Goal: Task Accomplishment & Management: Manage account settings

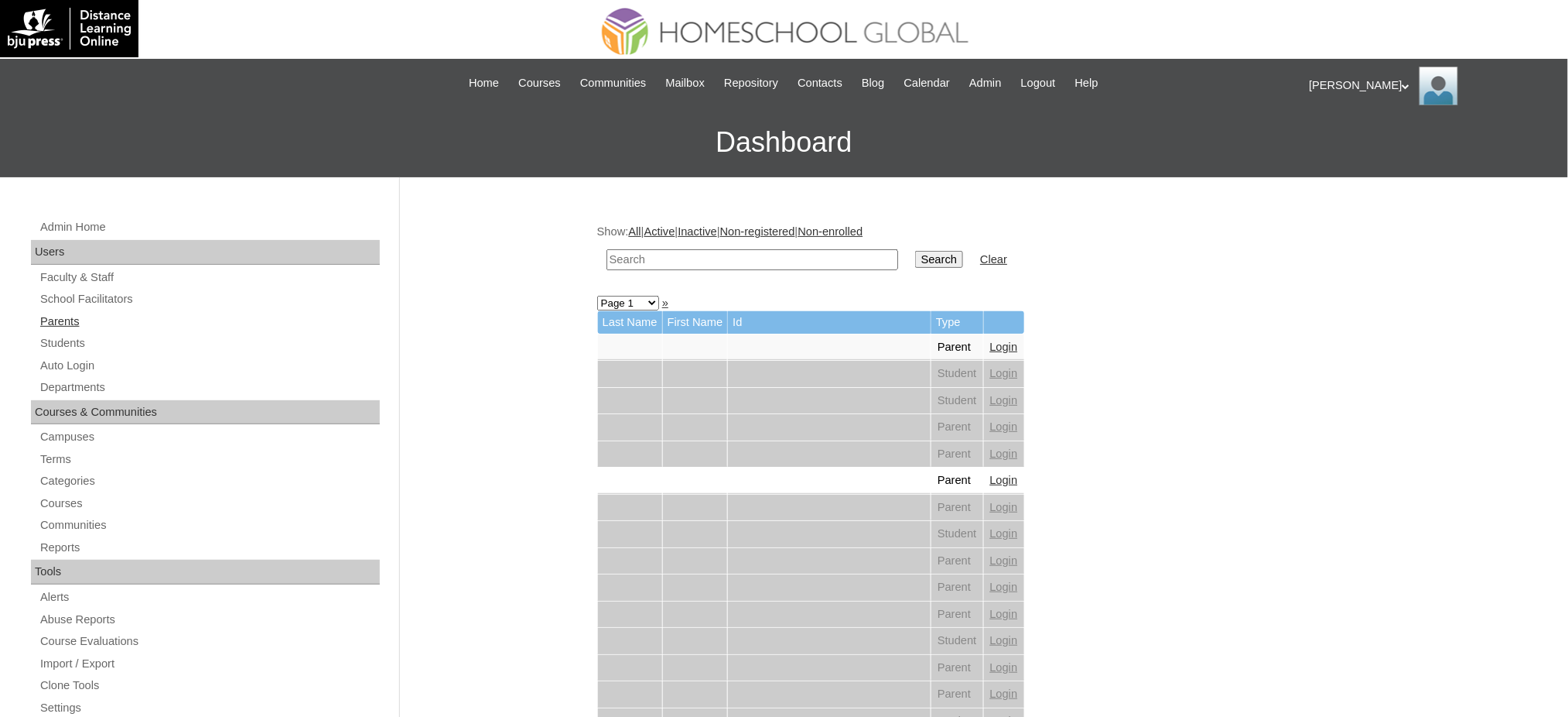
click at [57, 318] on link "Parents" at bounding box center [209, 321] width 341 height 20
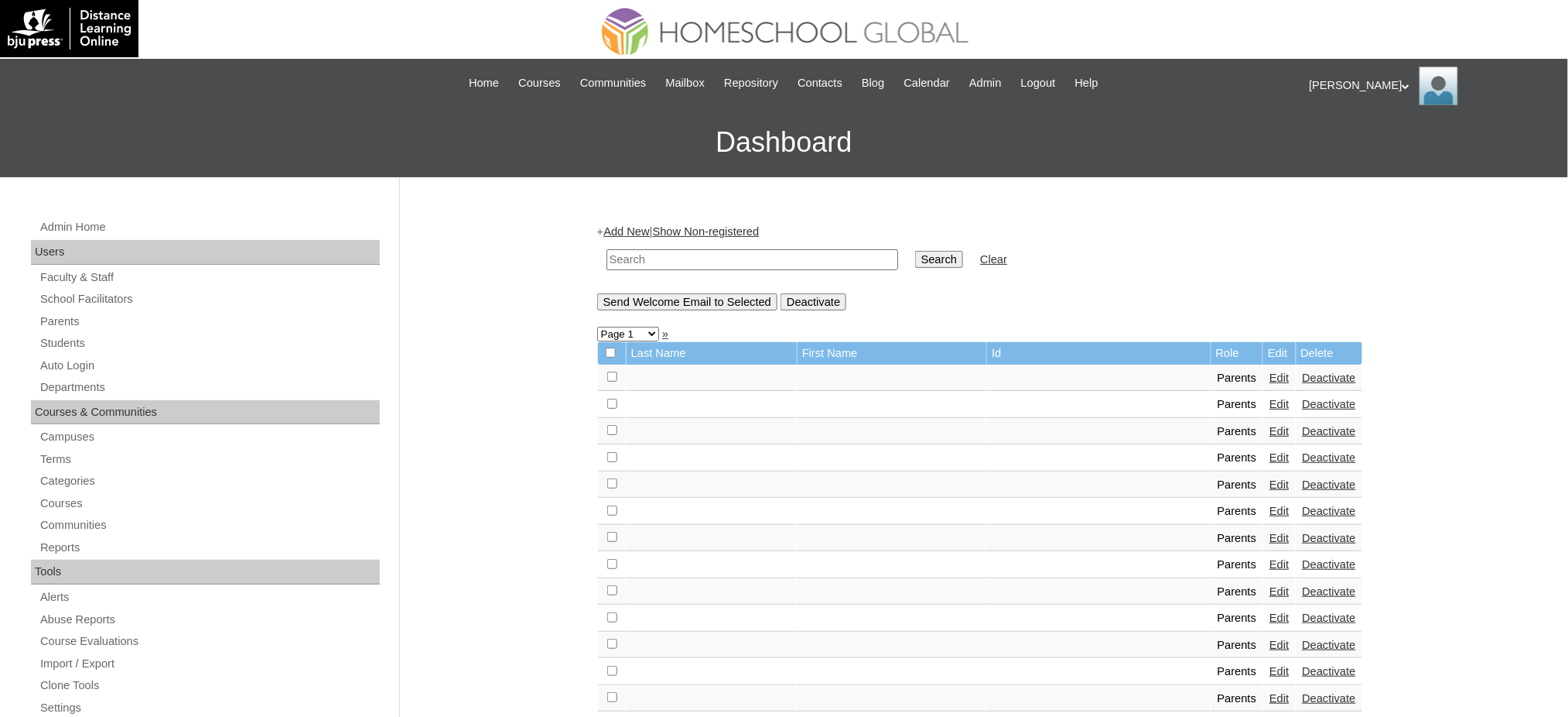
click at [715, 252] on input "text" at bounding box center [752, 259] width 292 height 20
paste input "MHP00183-TECHPH2022"
type input "MHP00183-TECHPH2022"
click at [915, 259] on input "Search" at bounding box center [939, 259] width 48 height 17
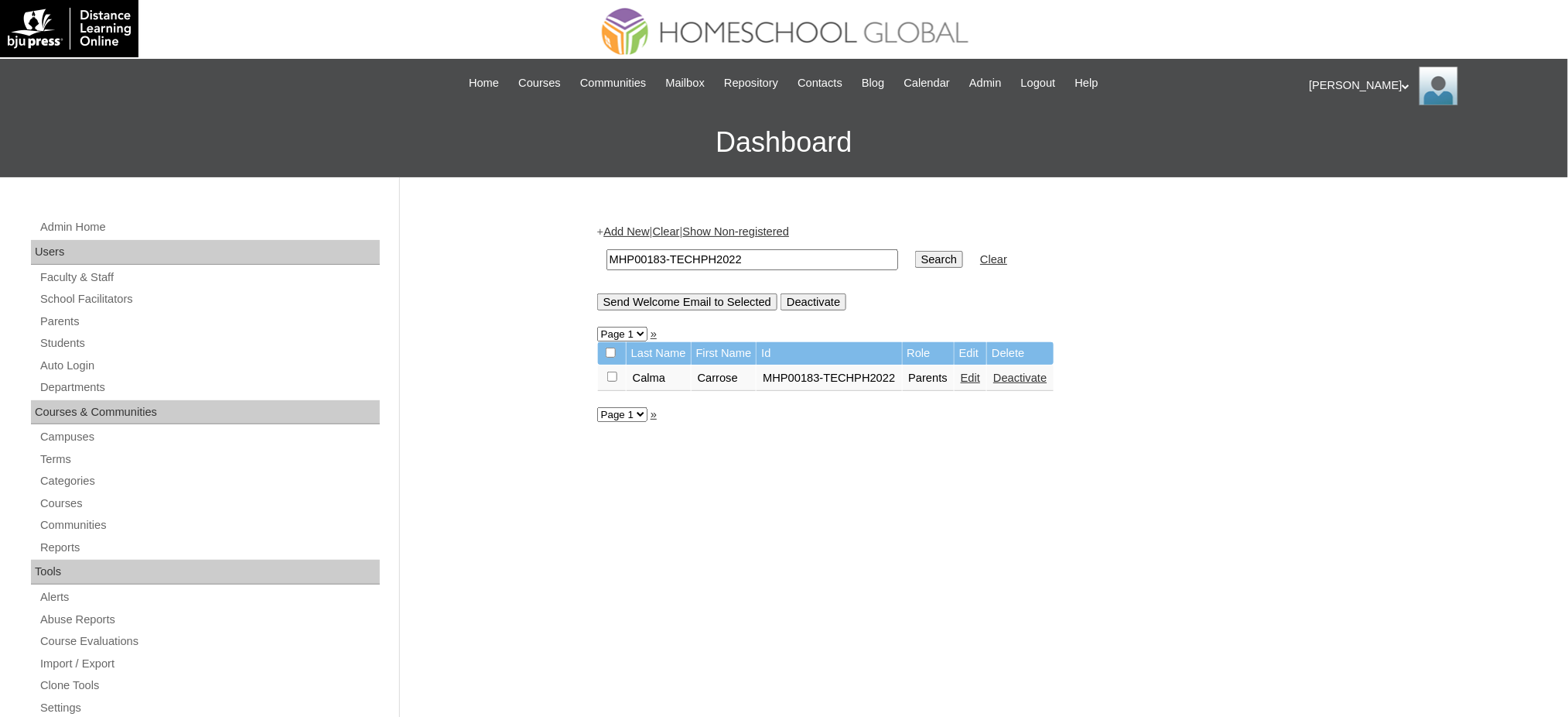
click at [967, 371] on link "Edit" at bounding box center [970, 377] width 20 height 13
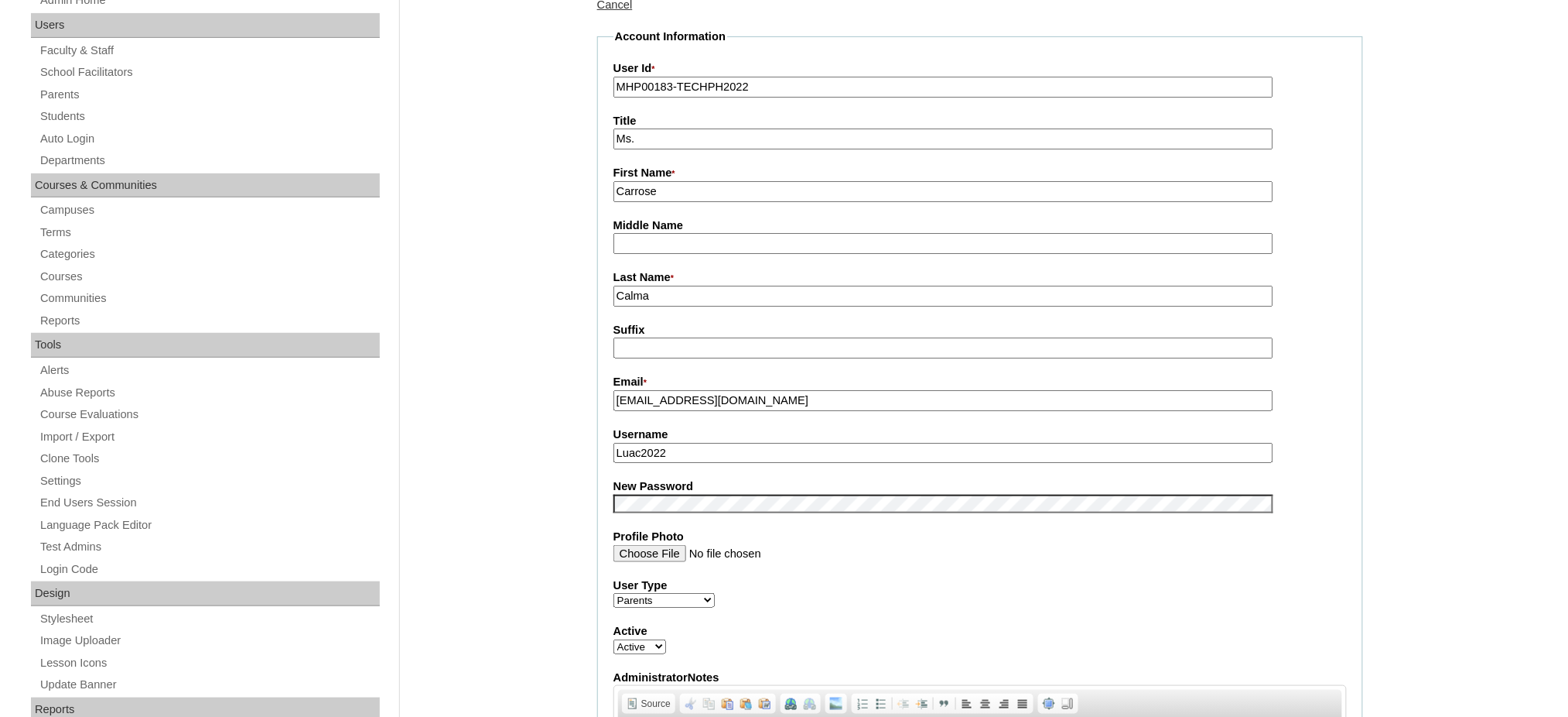
scroll to position [412, 0]
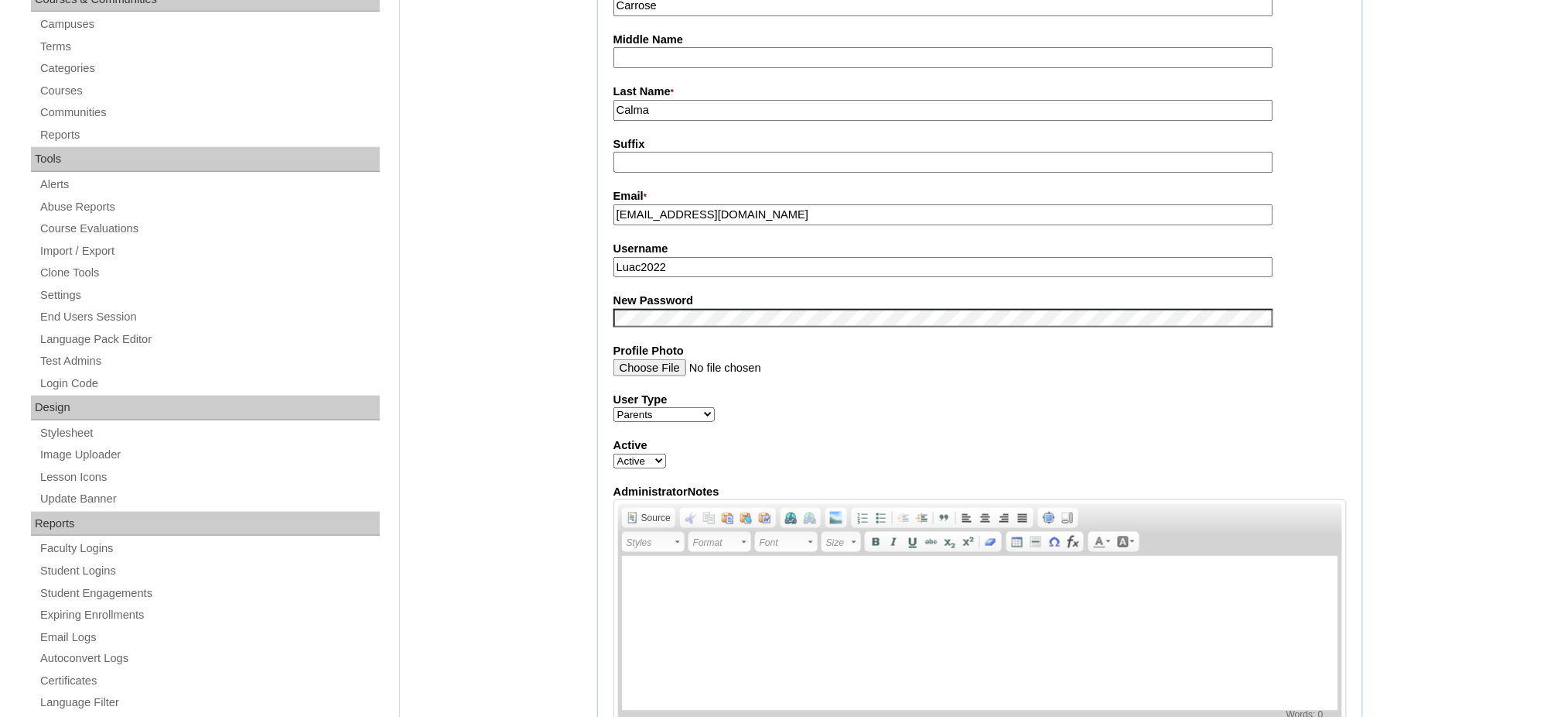
click at [677, 267] on input "Luac2022" at bounding box center [943, 267] width 659 height 20
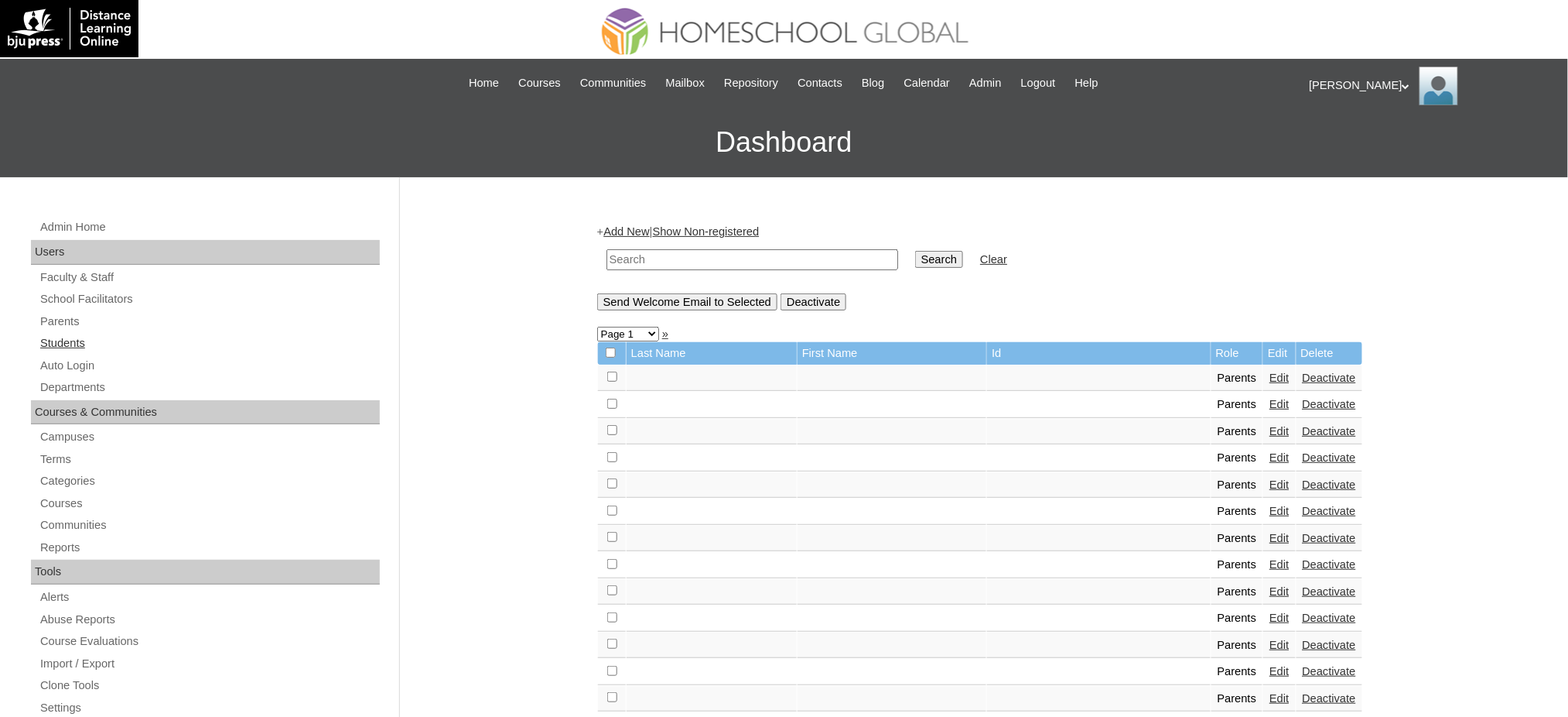
click at [71, 339] on link "Students" at bounding box center [209, 343] width 341 height 20
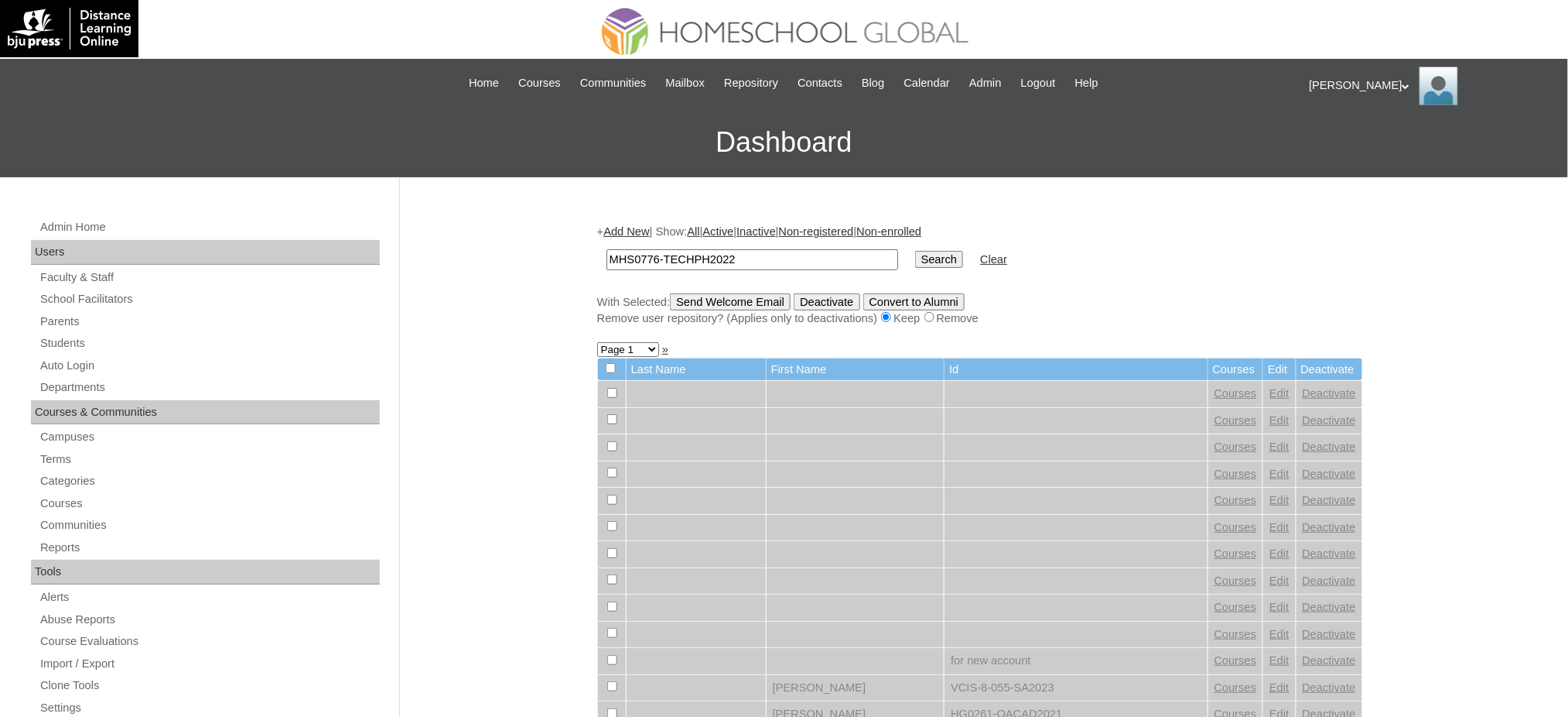
type input "MHS0776-TECHPH2022"
click at [915, 254] on input "Search" at bounding box center [939, 259] width 48 height 17
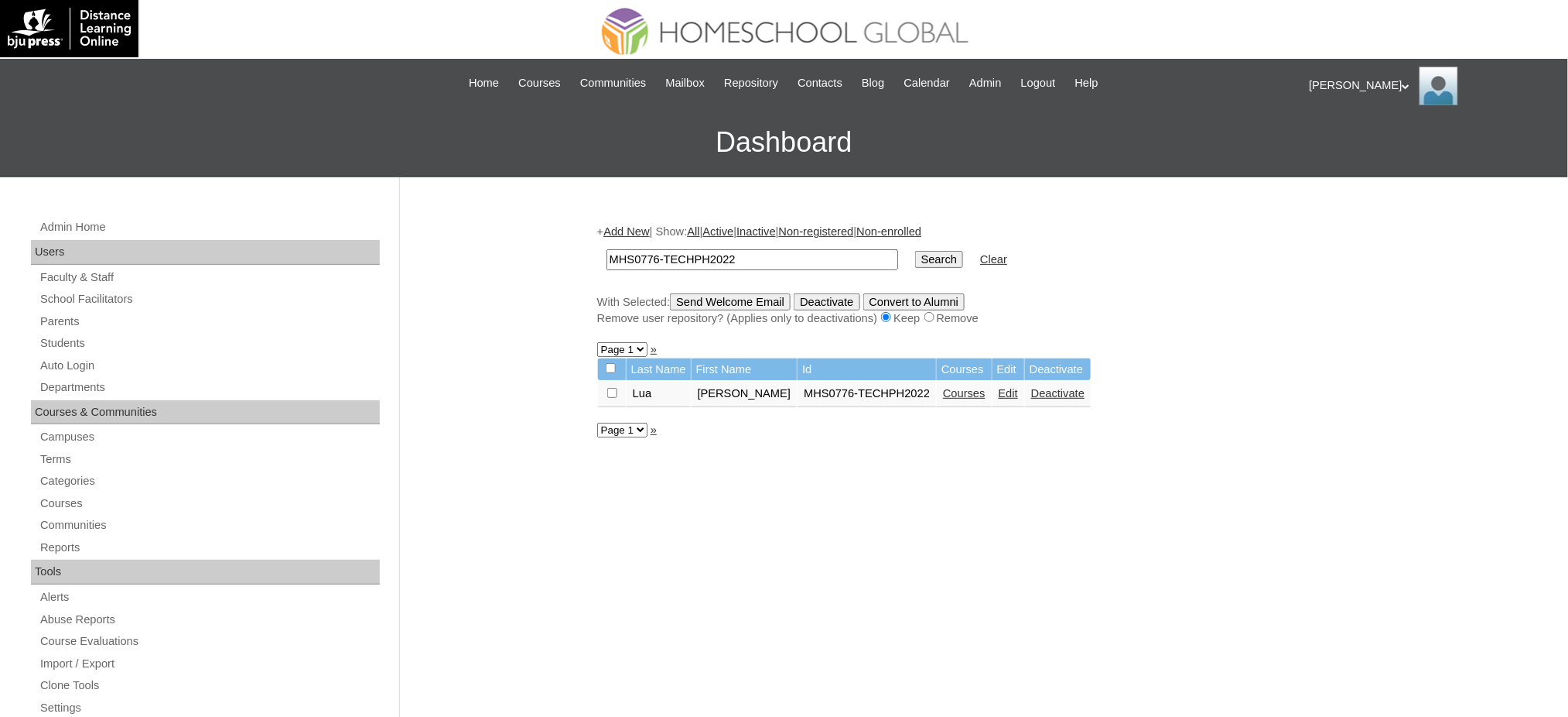
click at [1010, 388] on link "Edit" at bounding box center [1008, 393] width 20 height 13
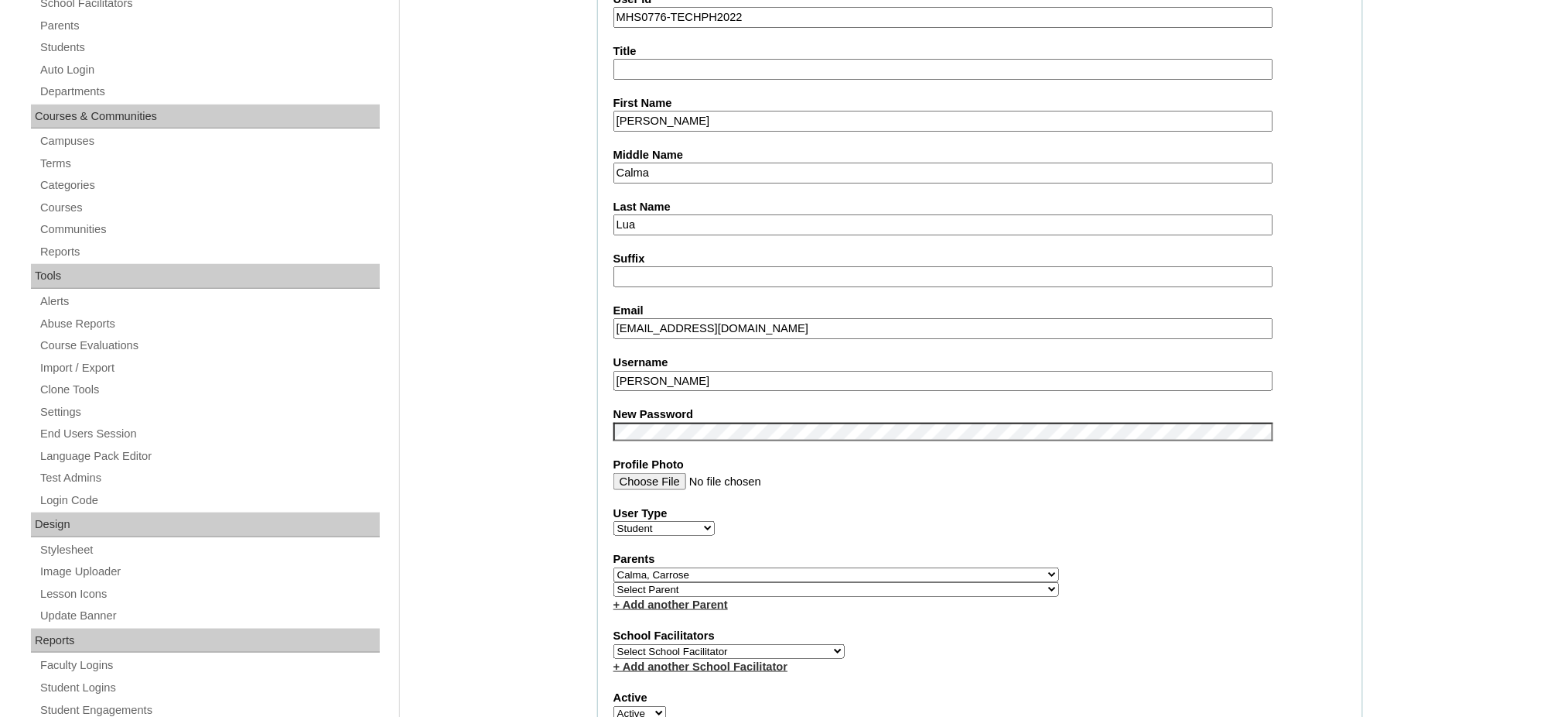
scroll to position [310, 0]
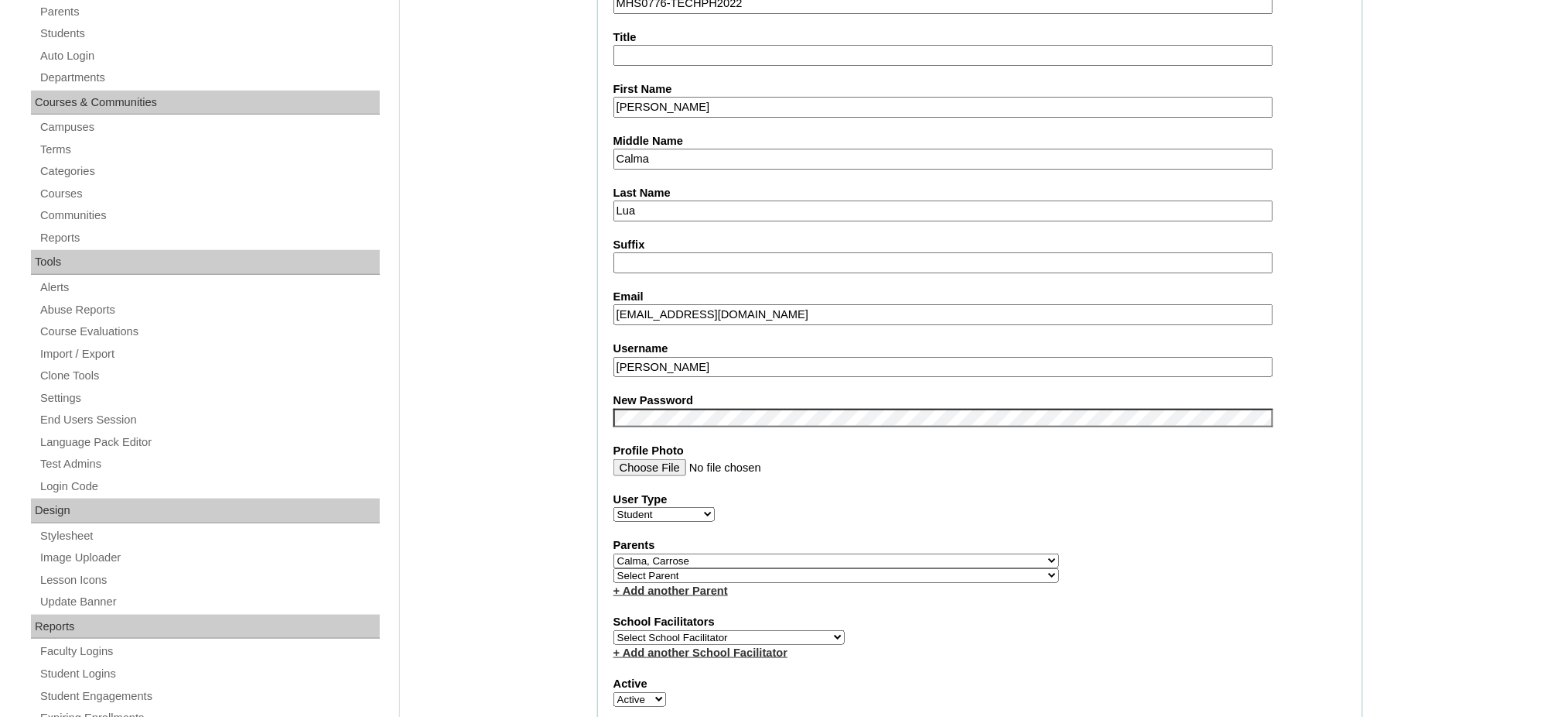
click at [701, 367] on fieldset "Account Information User Id MHS0776-TECHPH2022 Title First Name John Nathan Sky…" at bounding box center [980, 573] width 766 height 1253
click at [701, 360] on input "johnnathanskyelua" at bounding box center [943, 367] width 659 height 20
click at [703, 360] on input "johnnathanskyelua" at bounding box center [943, 367] width 659 height 20
click at [753, 104] on input "John Nathan Skye" at bounding box center [943, 107] width 659 height 20
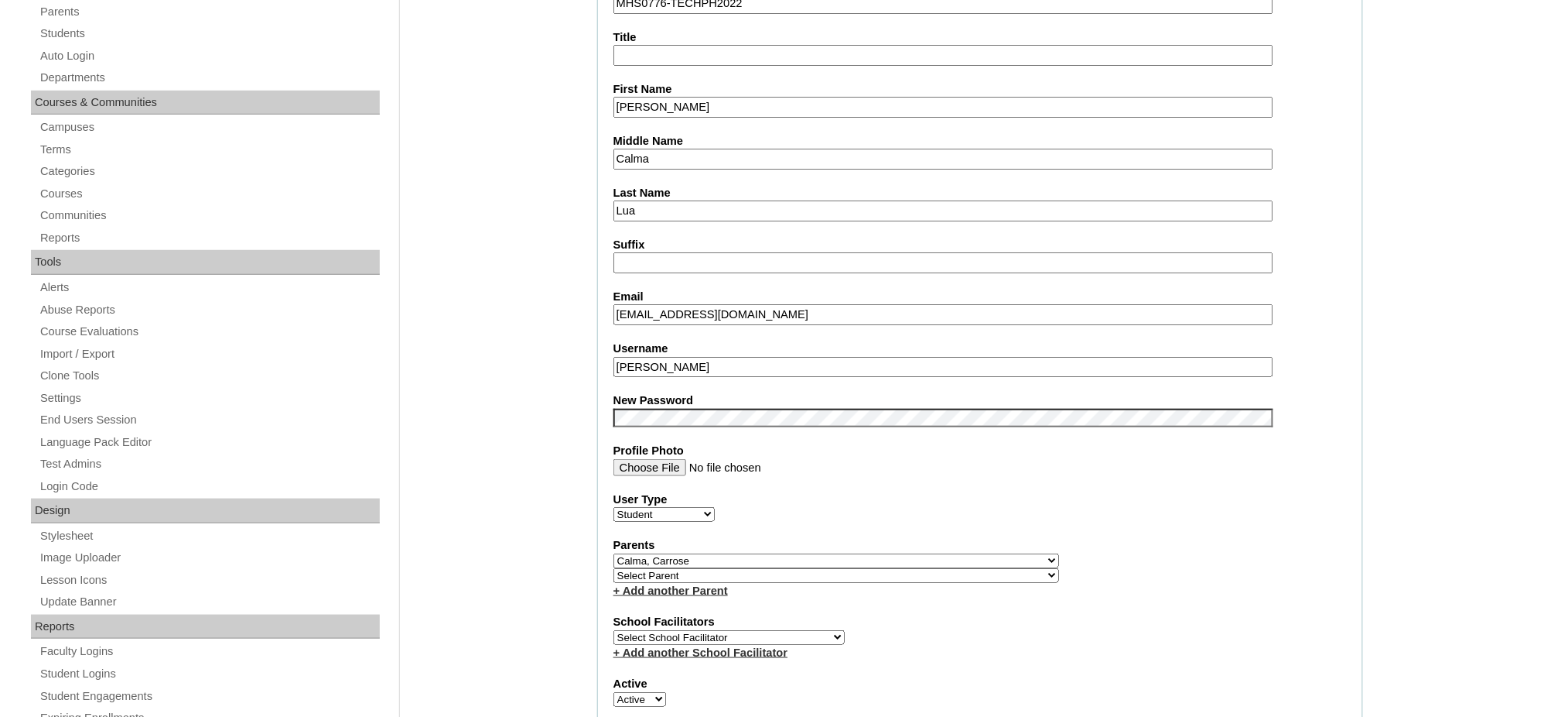
click at [753, 104] on input "John Nathan Skye" at bounding box center [943, 107] width 659 height 20
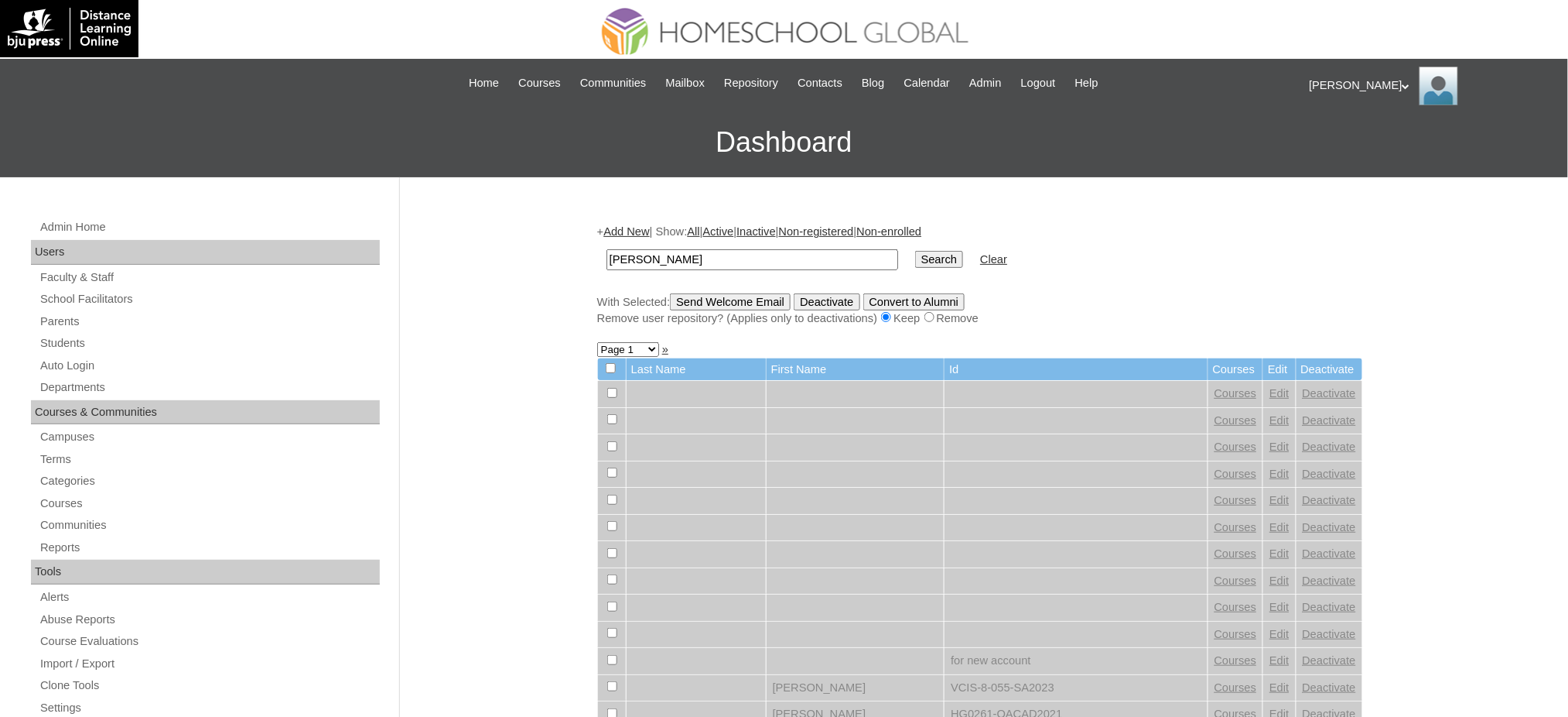
type input "[PERSON_NAME]"
click at [908, 266] on td "Search" at bounding box center [939, 259] width 63 height 37
click at [915, 260] on input "Search" at bounding box center [939, 259] width 48 height 17
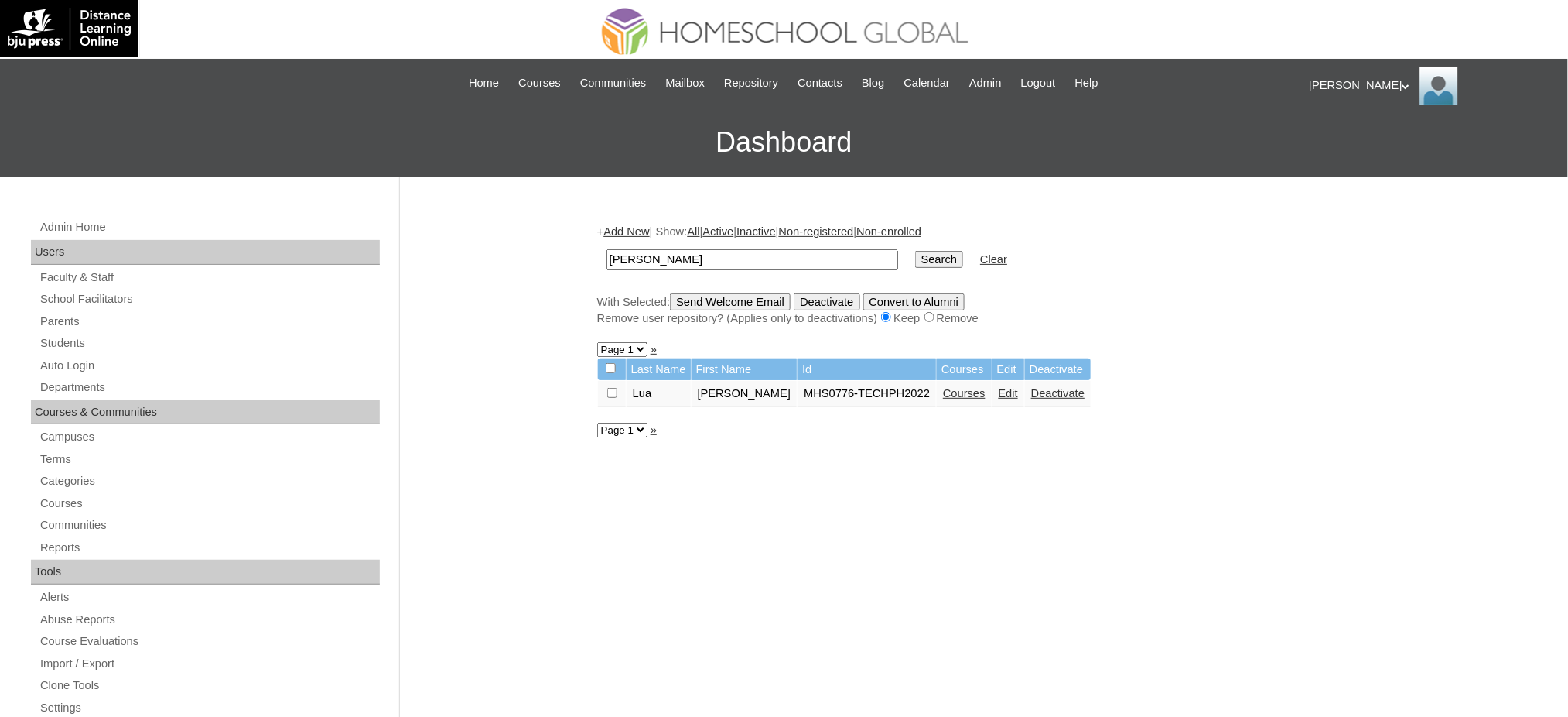
click at [967, 387] on link "Courses" at bounding box center [964, 393] width 43 height 13
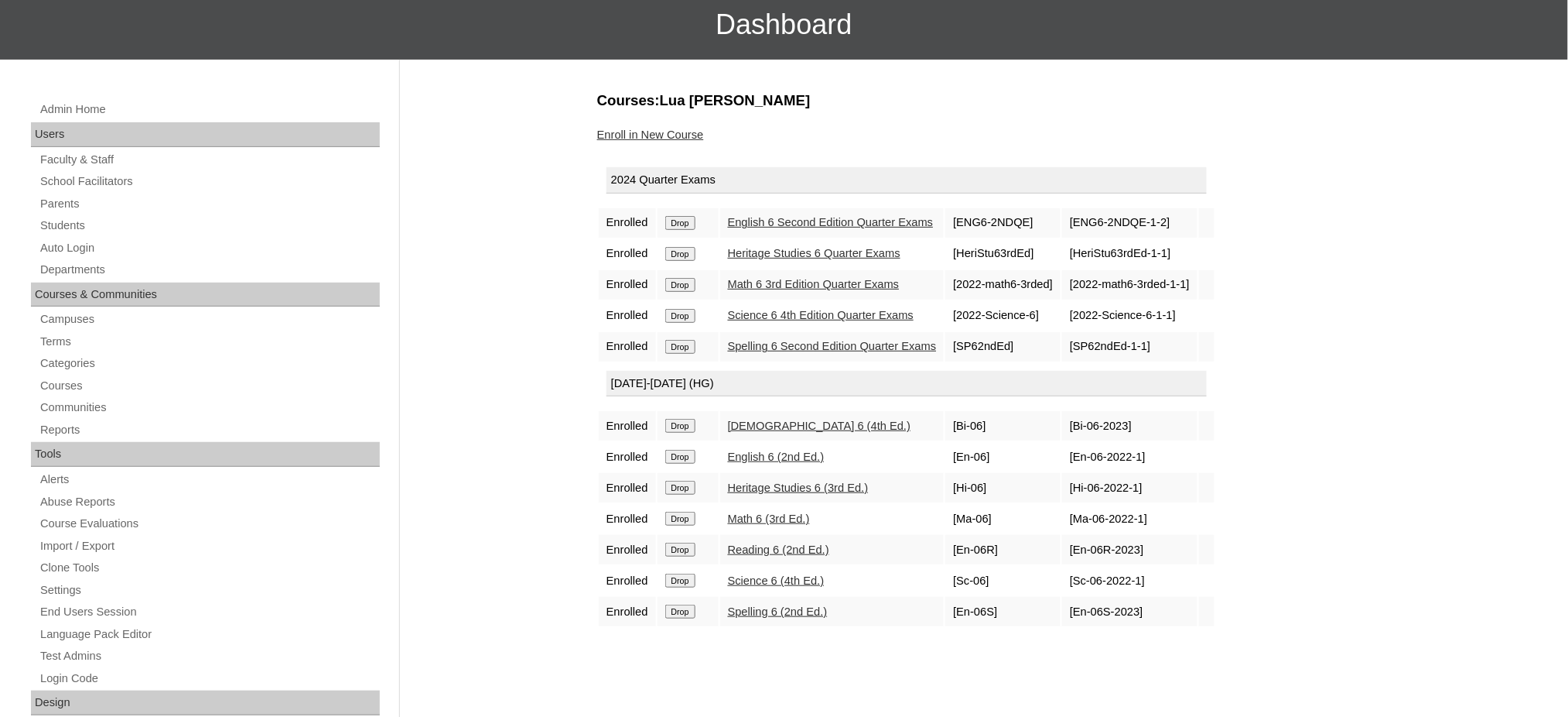
scroll to position [206, 0]
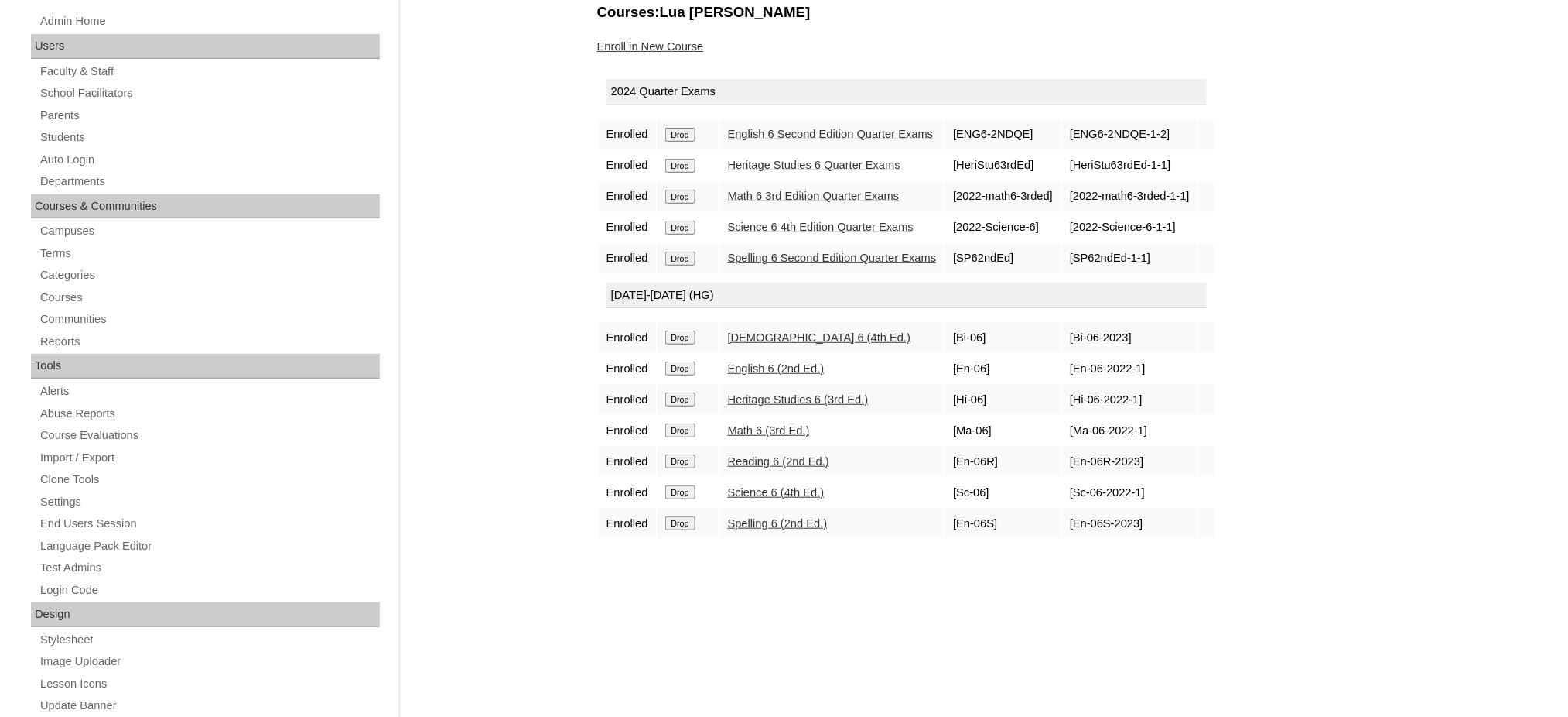
click at [682, 129] on input "Drop" at bounding box center [680, 135] width 30 height 14
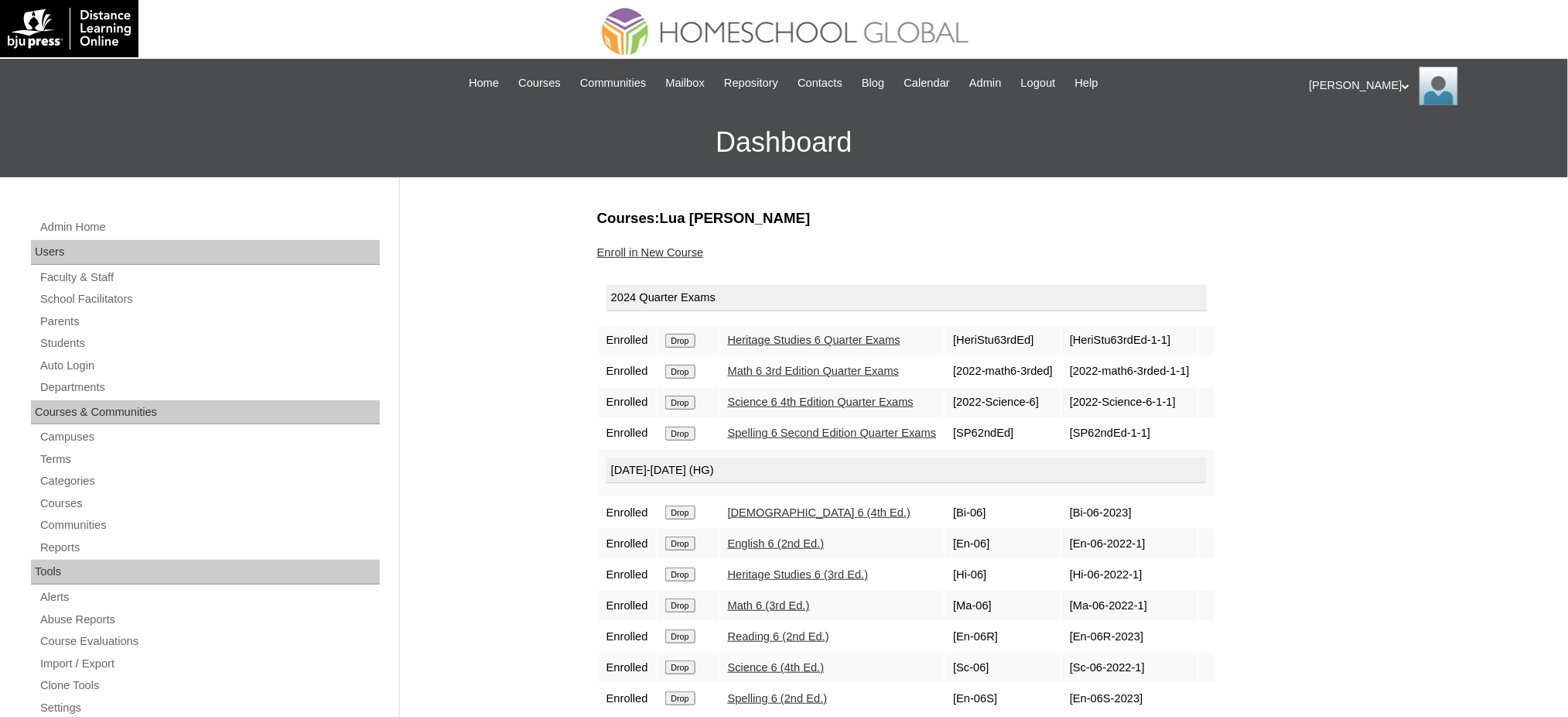
click at [684, 343] on input "Drop" at bounding box center [680, 341] width 30 height 14
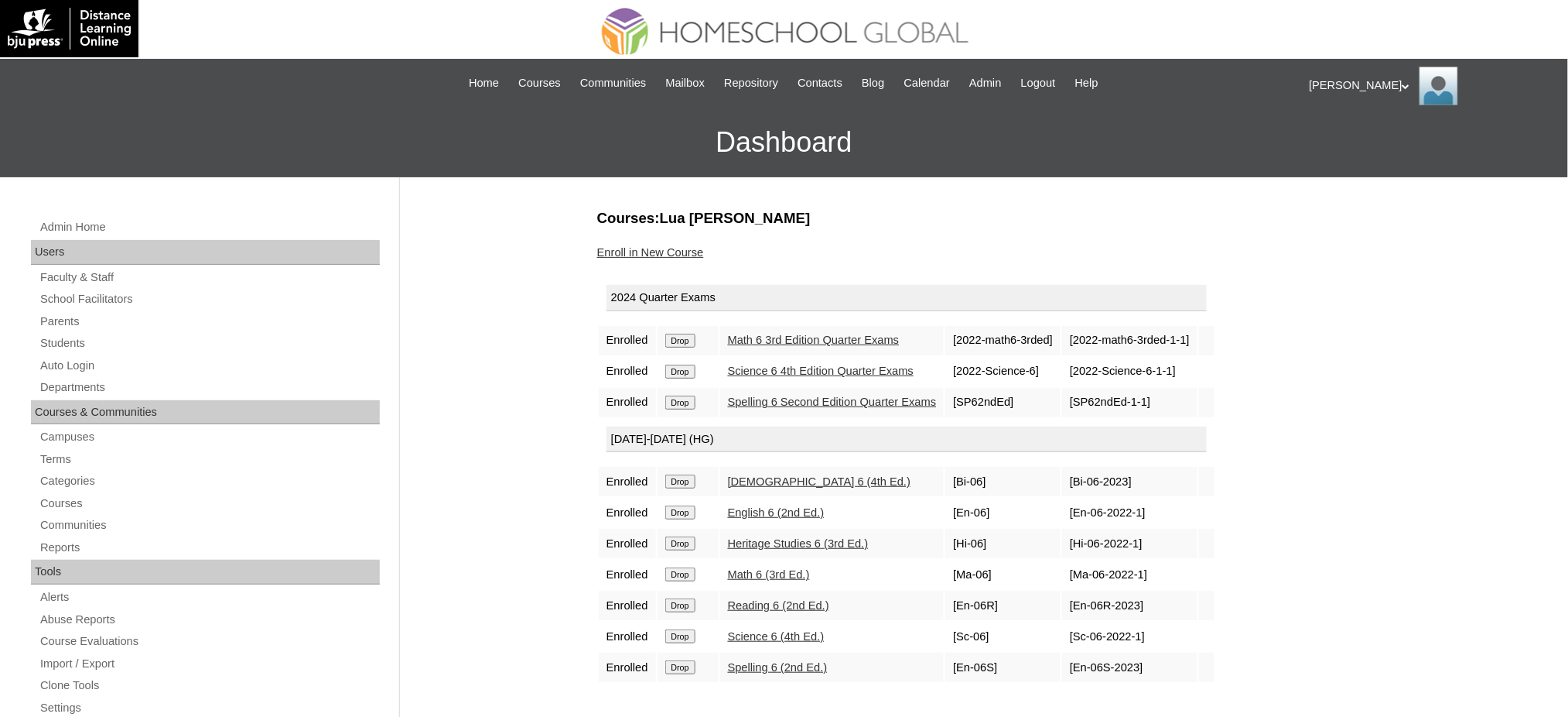
click at [687, 339] on input "Drop" at bounding box center [680, 341] width 30 height 14
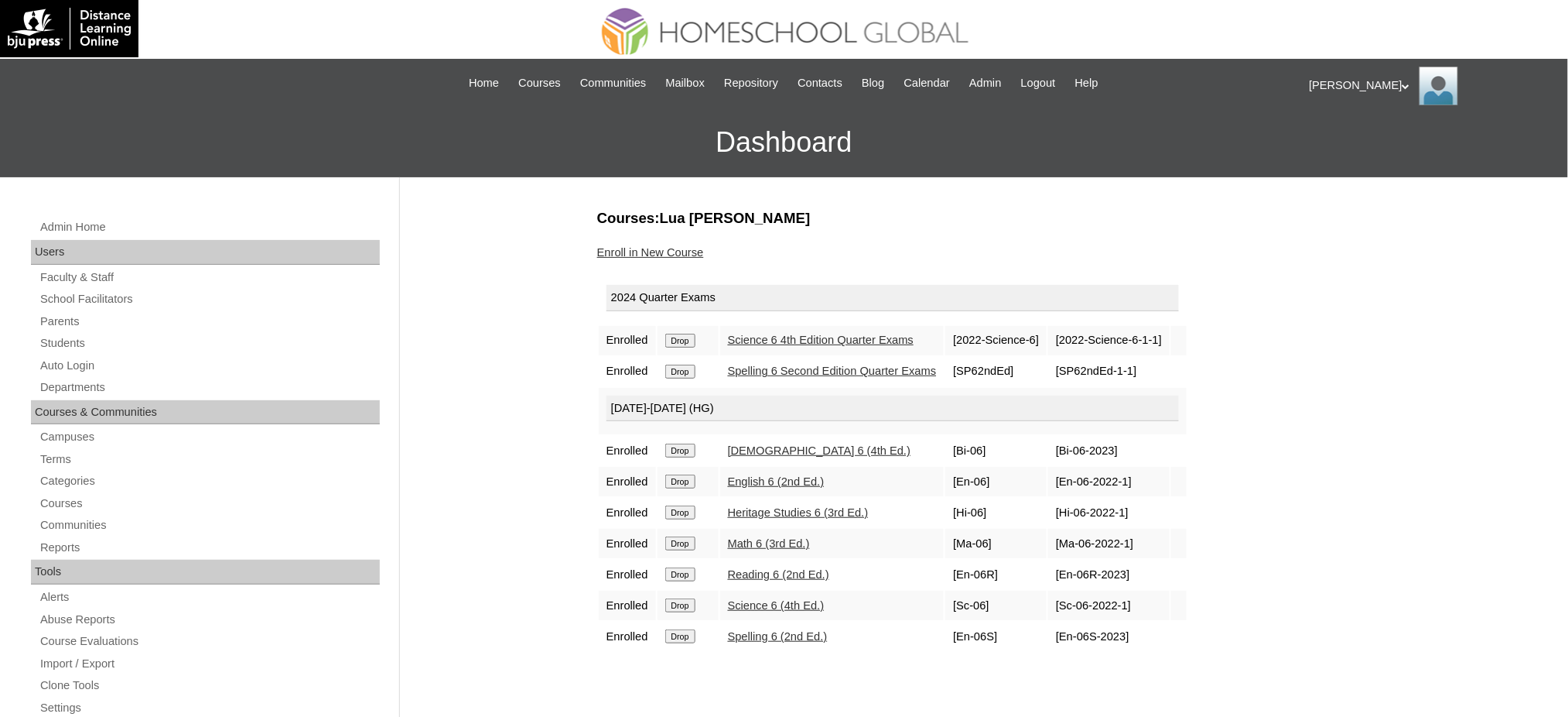
click at [677, 335] on input "Drop" at bounding box center [680, 341] width 30 height 14
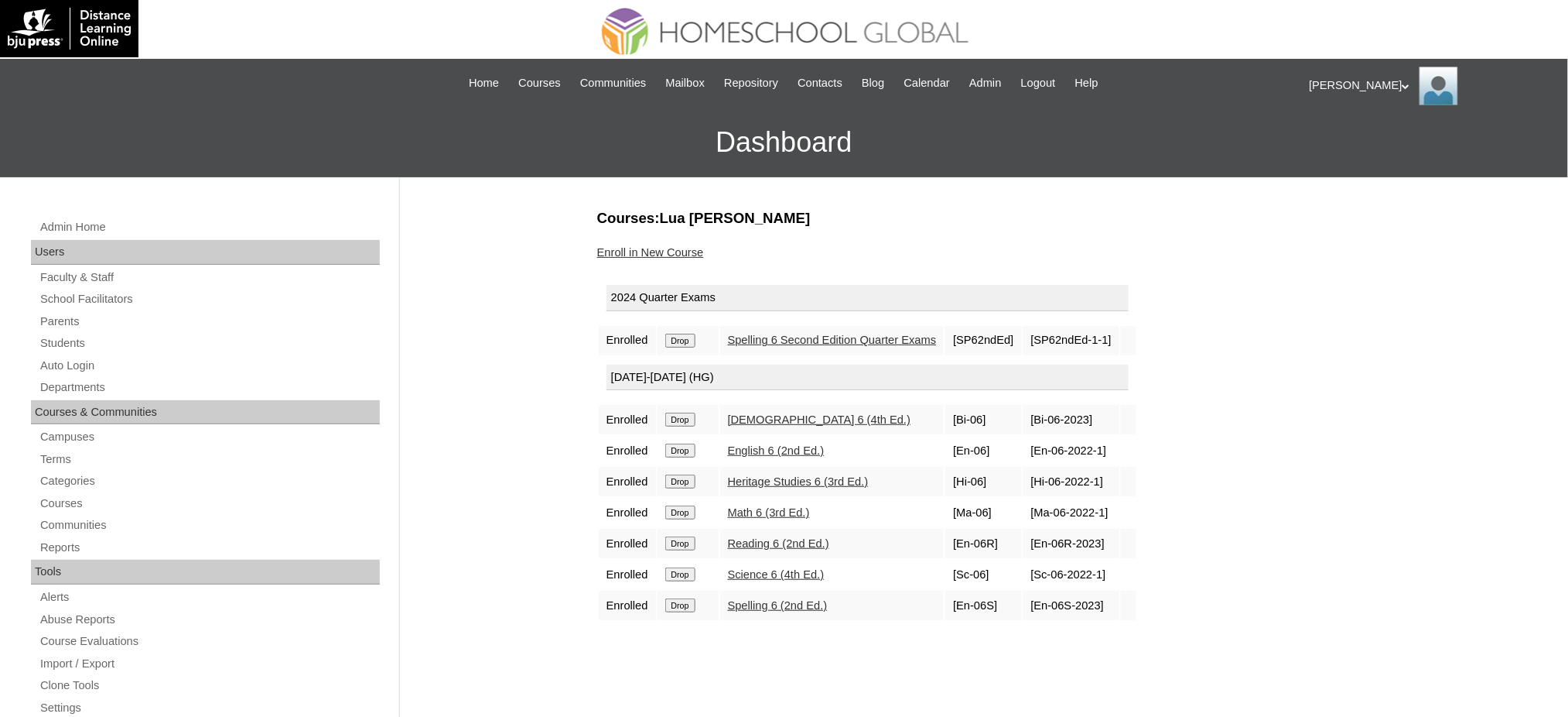
click at [677, 339] on input "Drop" at bounding box center [680, 341] width 30 height 14
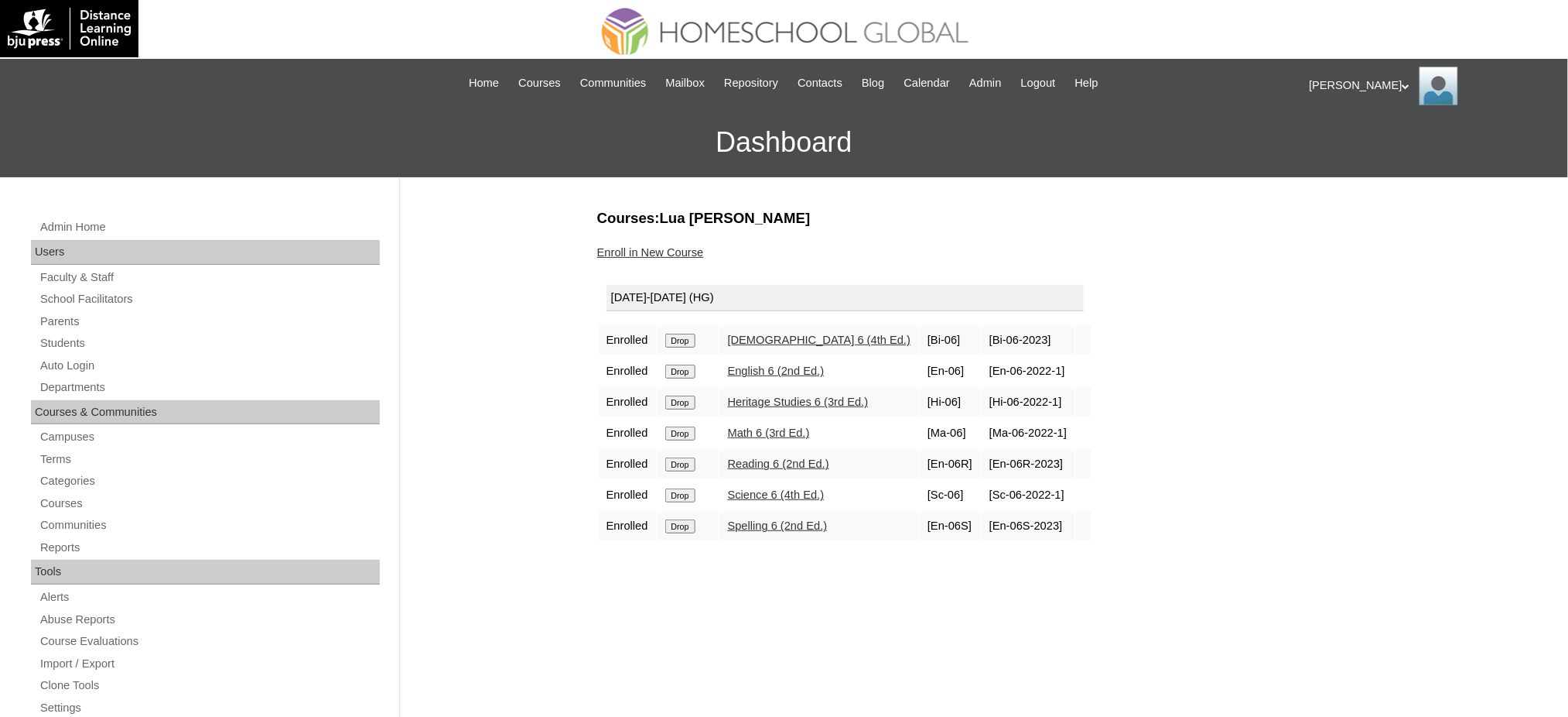
click at [693, 340] on input "Drop" at bounding box center [680, 341] width 30 height 14
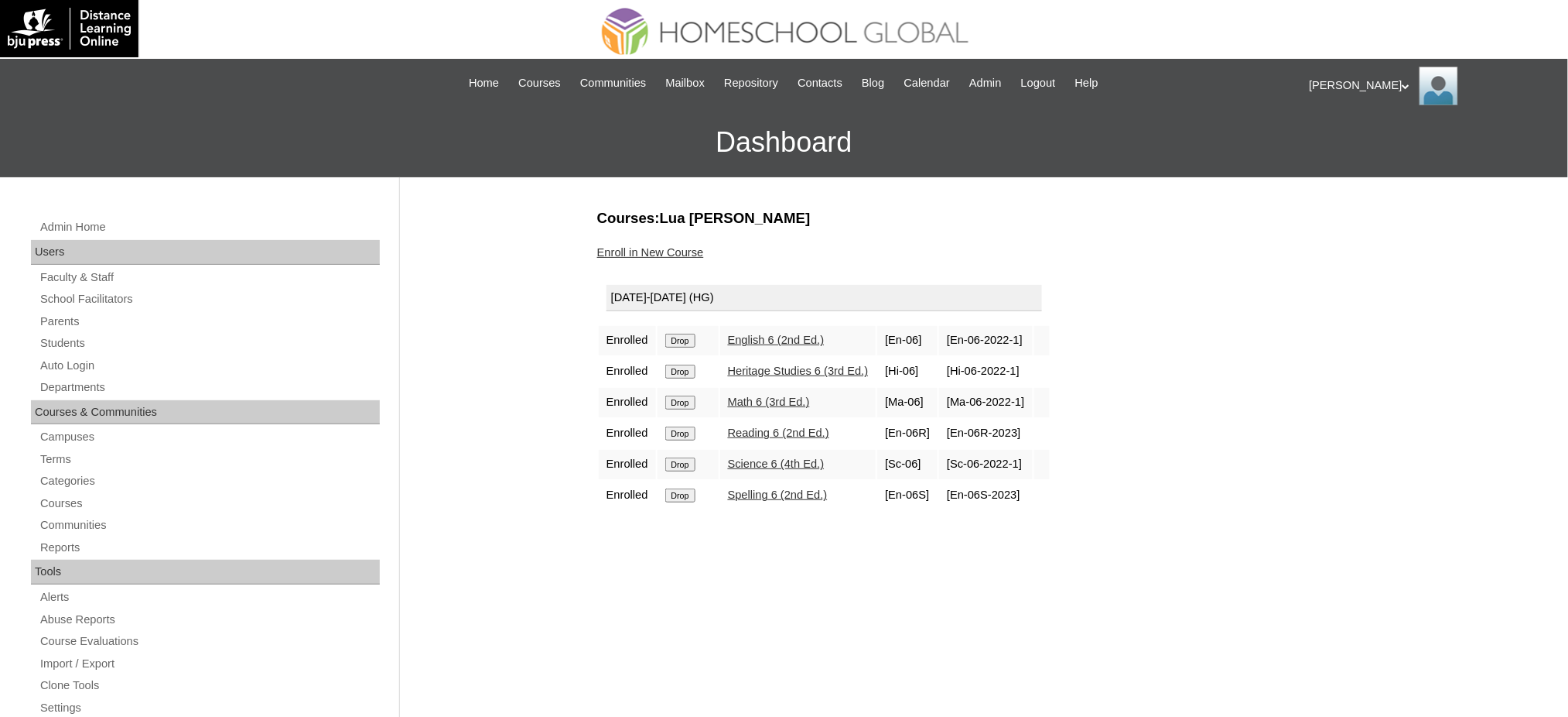
click at [686, 344] on td "Drop" at bounding box center [688, 341] width 61 height 29
click at [684, 335] on input "Drop" at bounding box center [680, 341] width 30 height 14
click at [694, 340] on input "Drop" at bounding box center [680, 341] width 30 height 14
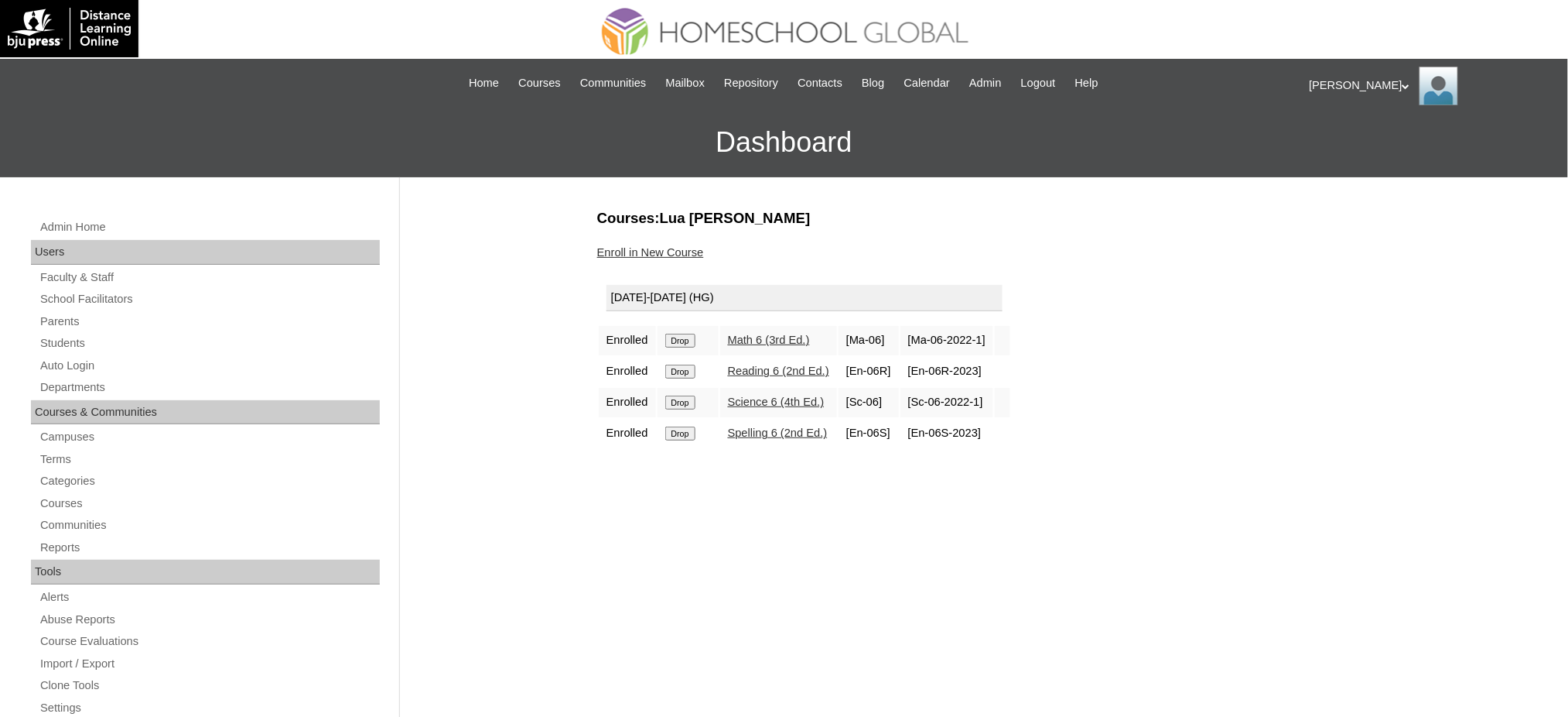
click at [671, 343] on input "Drop" at bounding box center [680, 341] width 30 height 14
click at [691, 335] on input "Drop" at bounding box center [680, 341] width 30 height 14
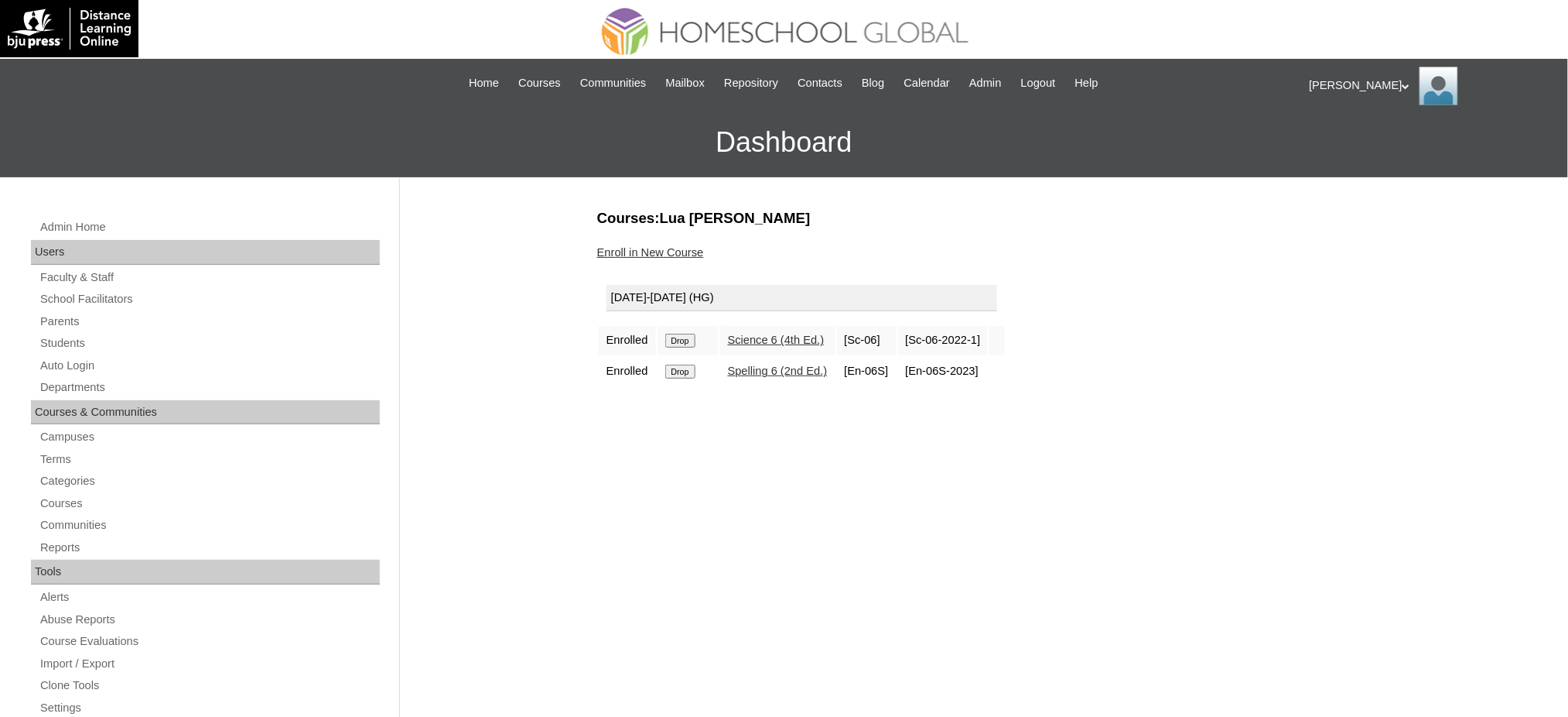
click at [676, 343] on input "Drop" at bounding box center [680, 341] width 30 height 14
click at [682, 336] on input "Drop" at bounding box center [680, 341] width 30 height 14
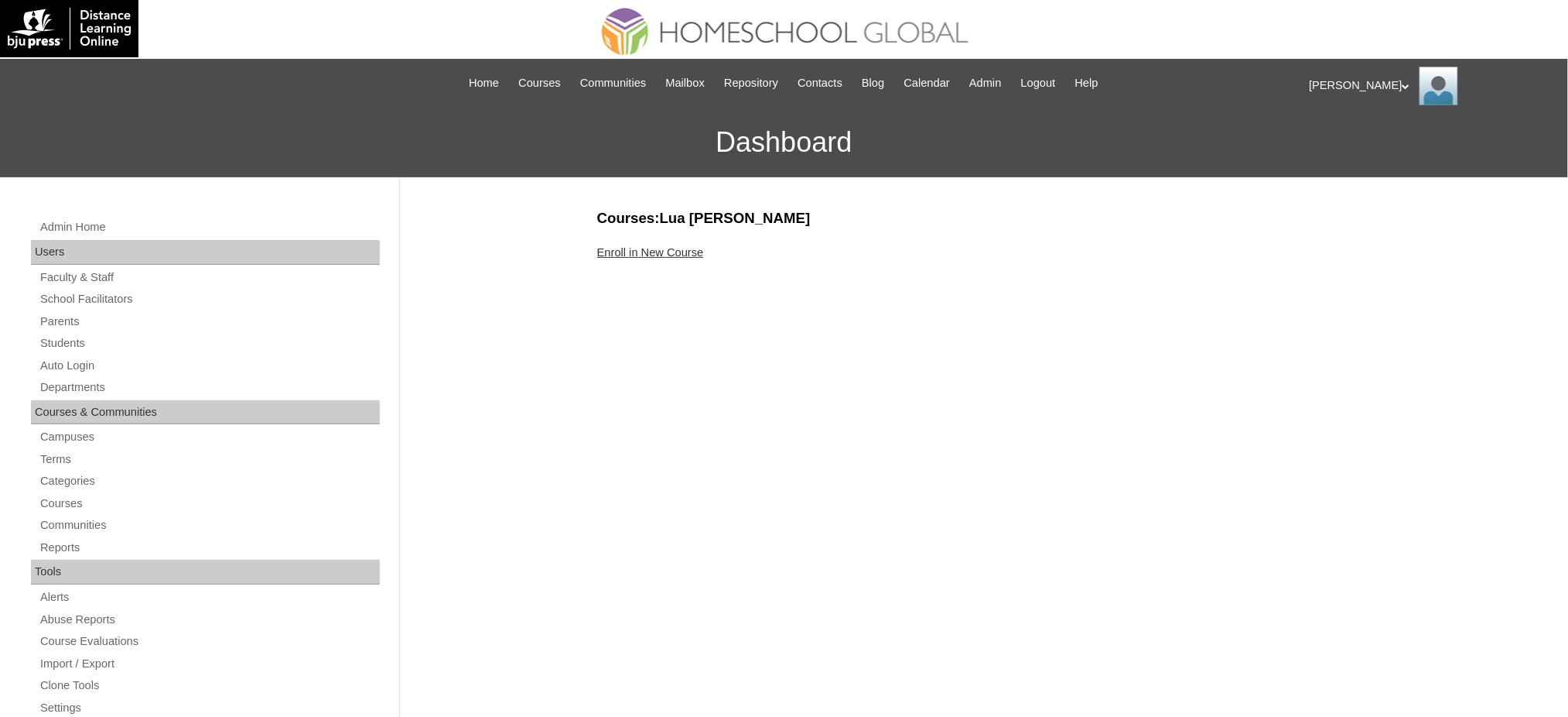
click at [633, 249] on link "Enroll in New Course" at bounding box center [650, 252] width 107 height 13
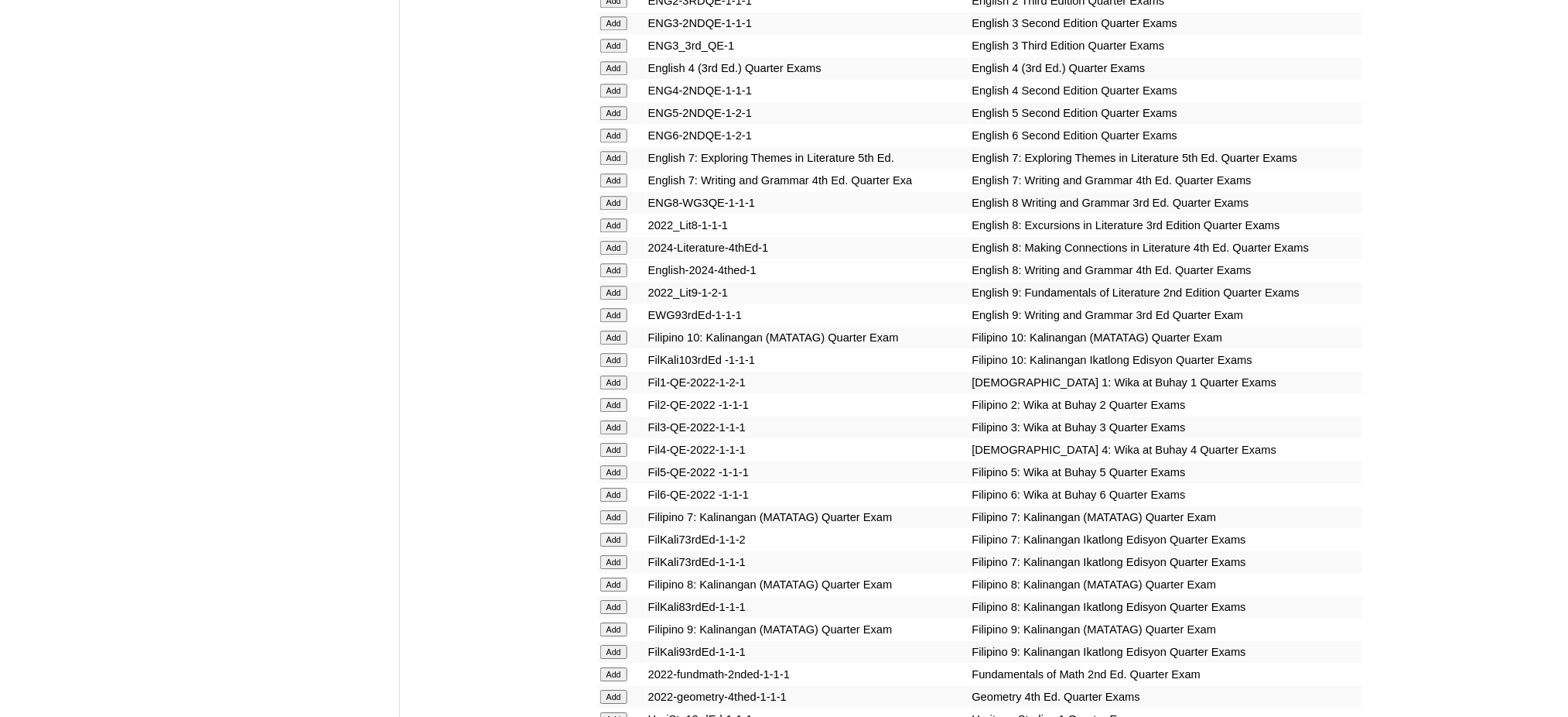
scroll to position [1341, 0]
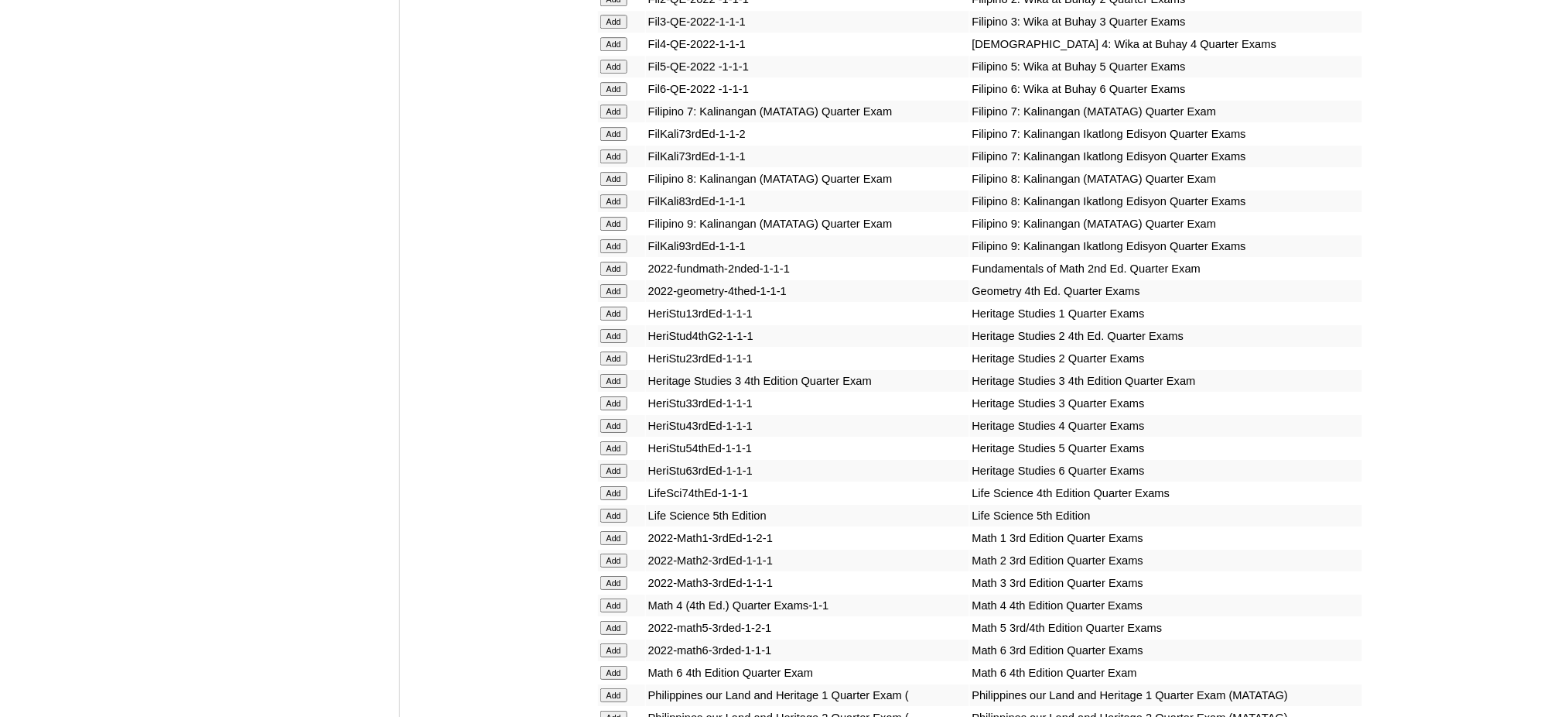
scroll to position [1857, 0]
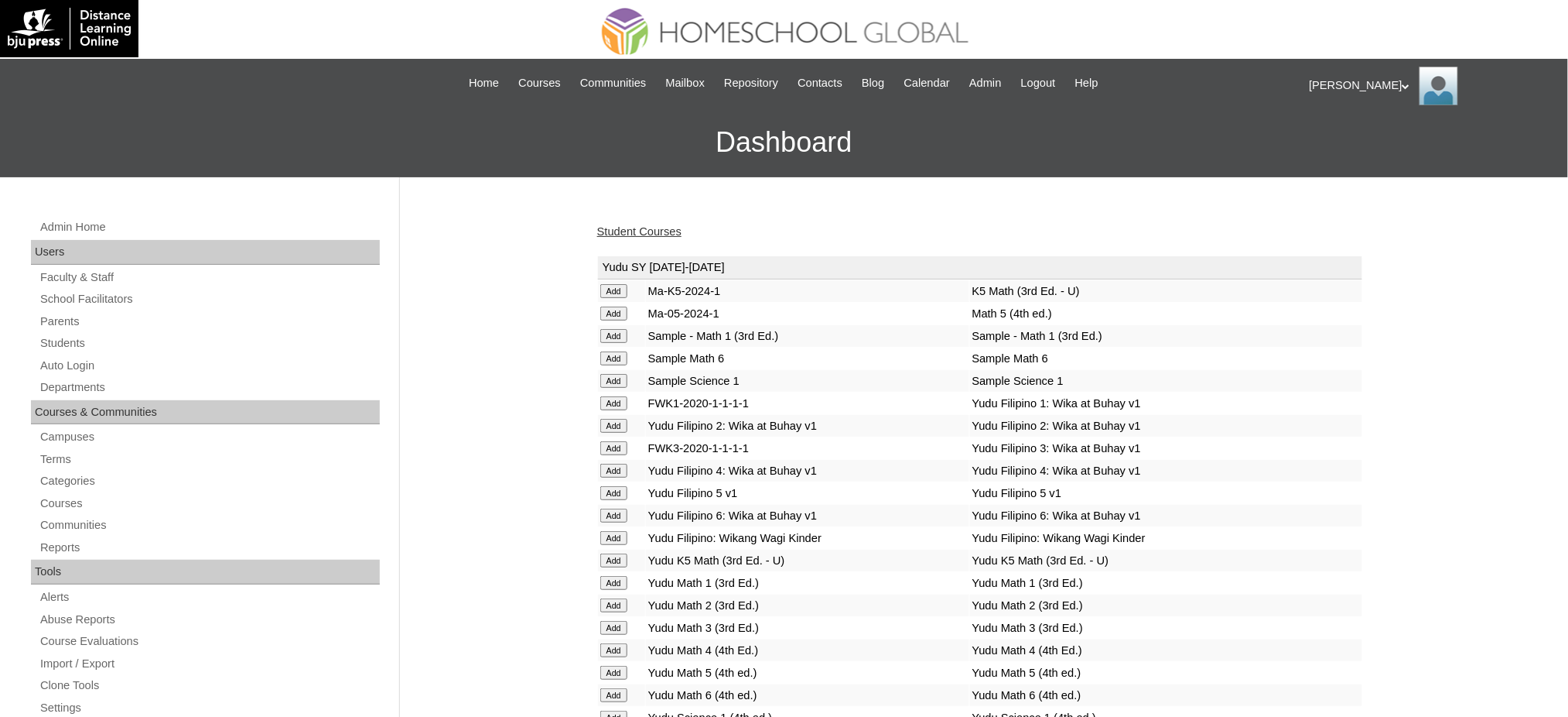
click at [626, 227] on link "Student Courses" at bounding box center [639, 231] width 84 height 13
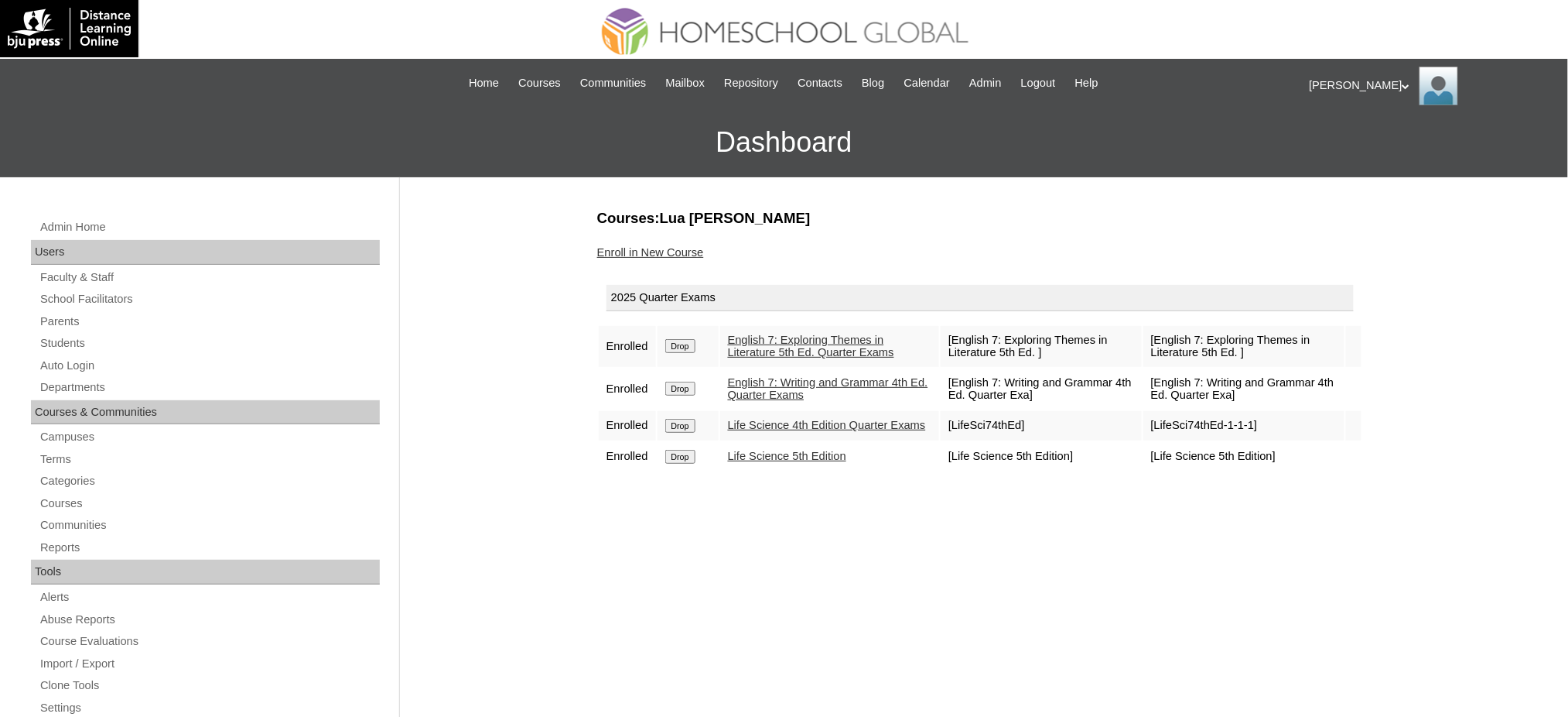
click at [691, 353] on input "Drop" at bounding box center [680, 346] width 30 height 14
click at [670, 254] on link "Enroll in New Course" at bounding box center [650, 252] width 107 height 13
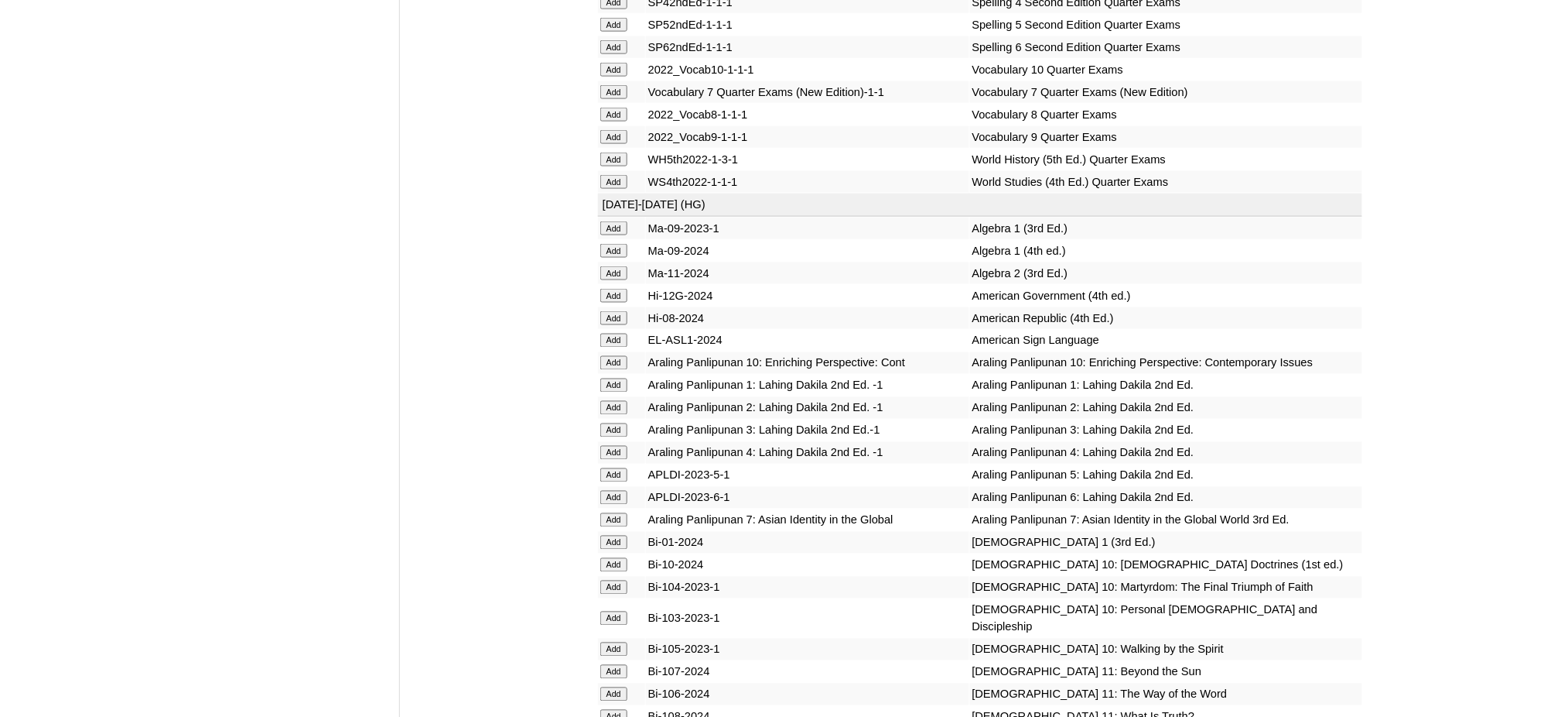
scroll to position [2889, 0]
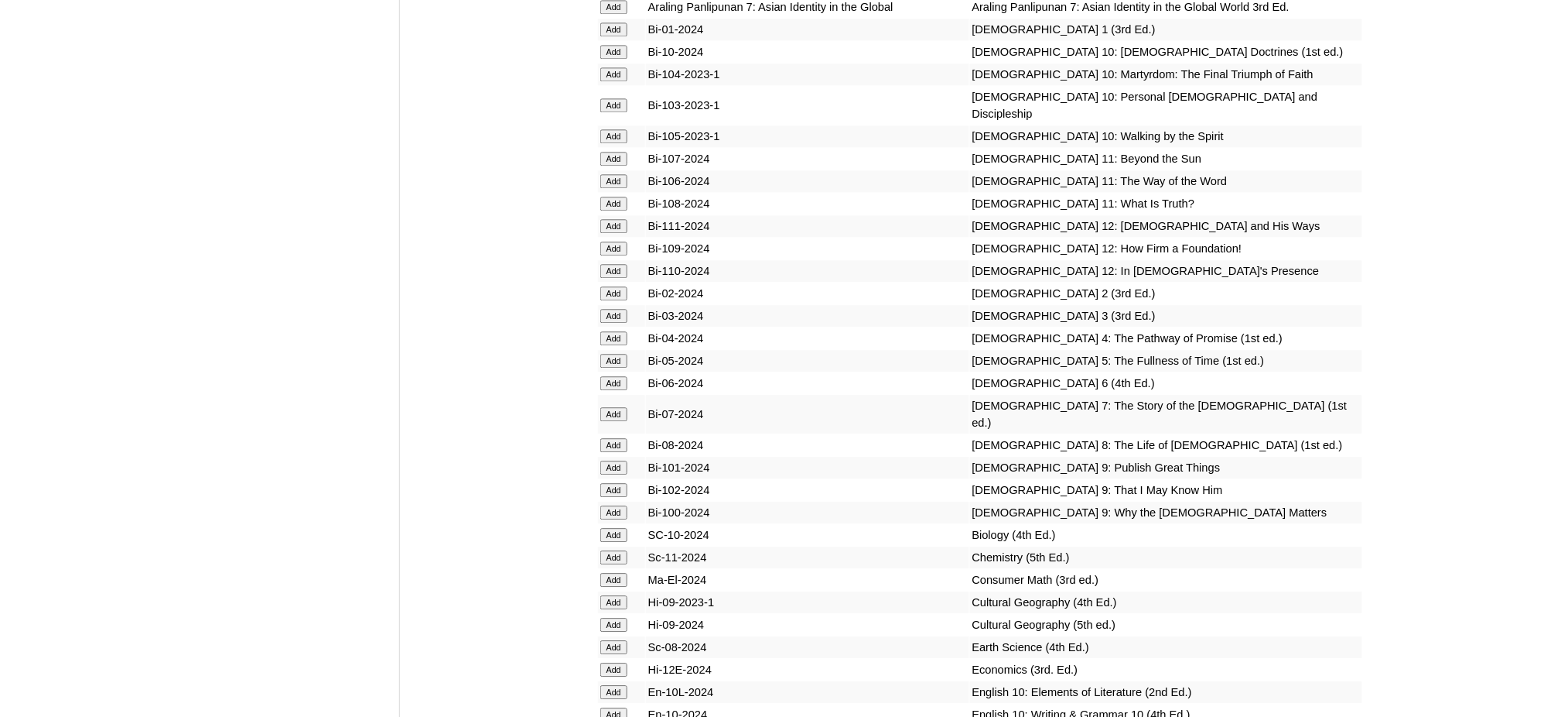
scroll to position [3406, 0]
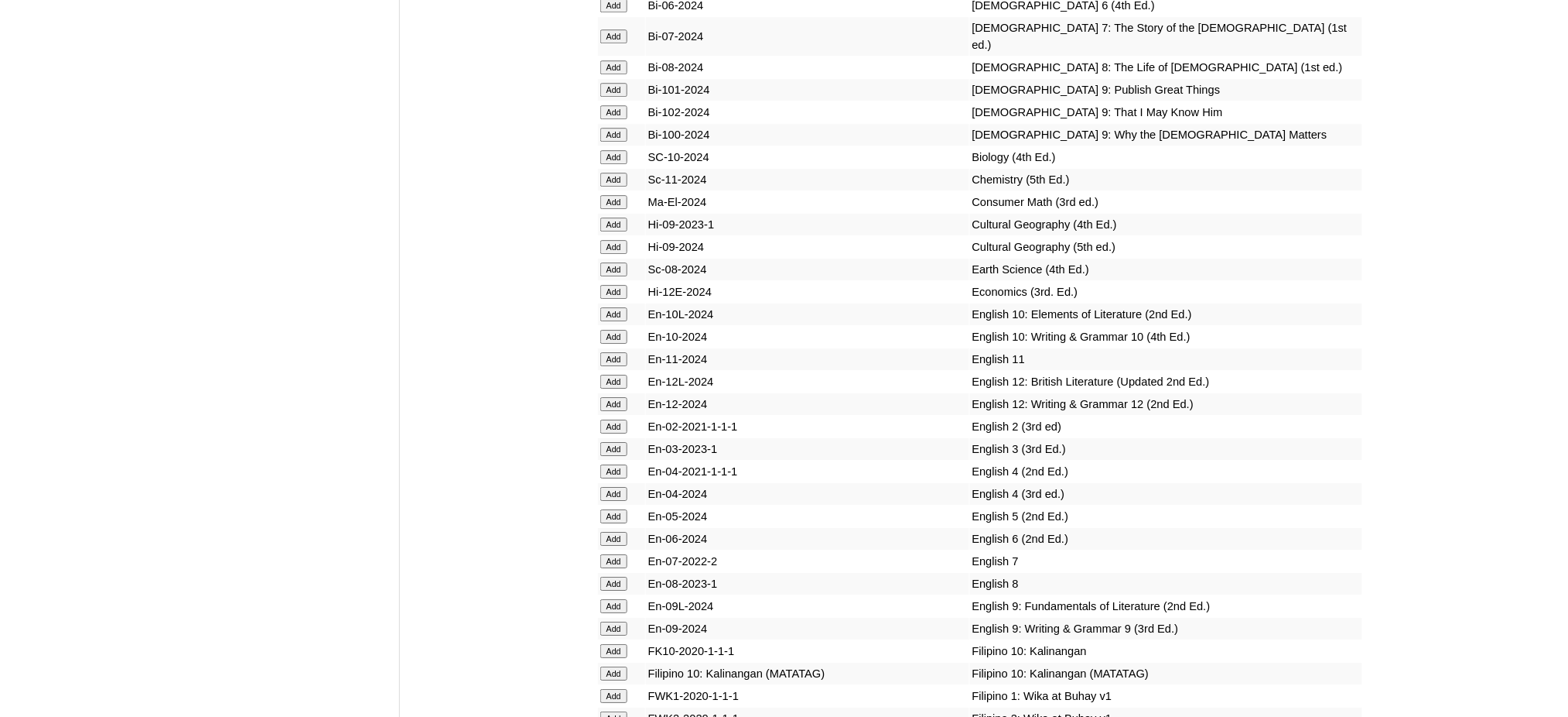
scroll to position [3818, 0]
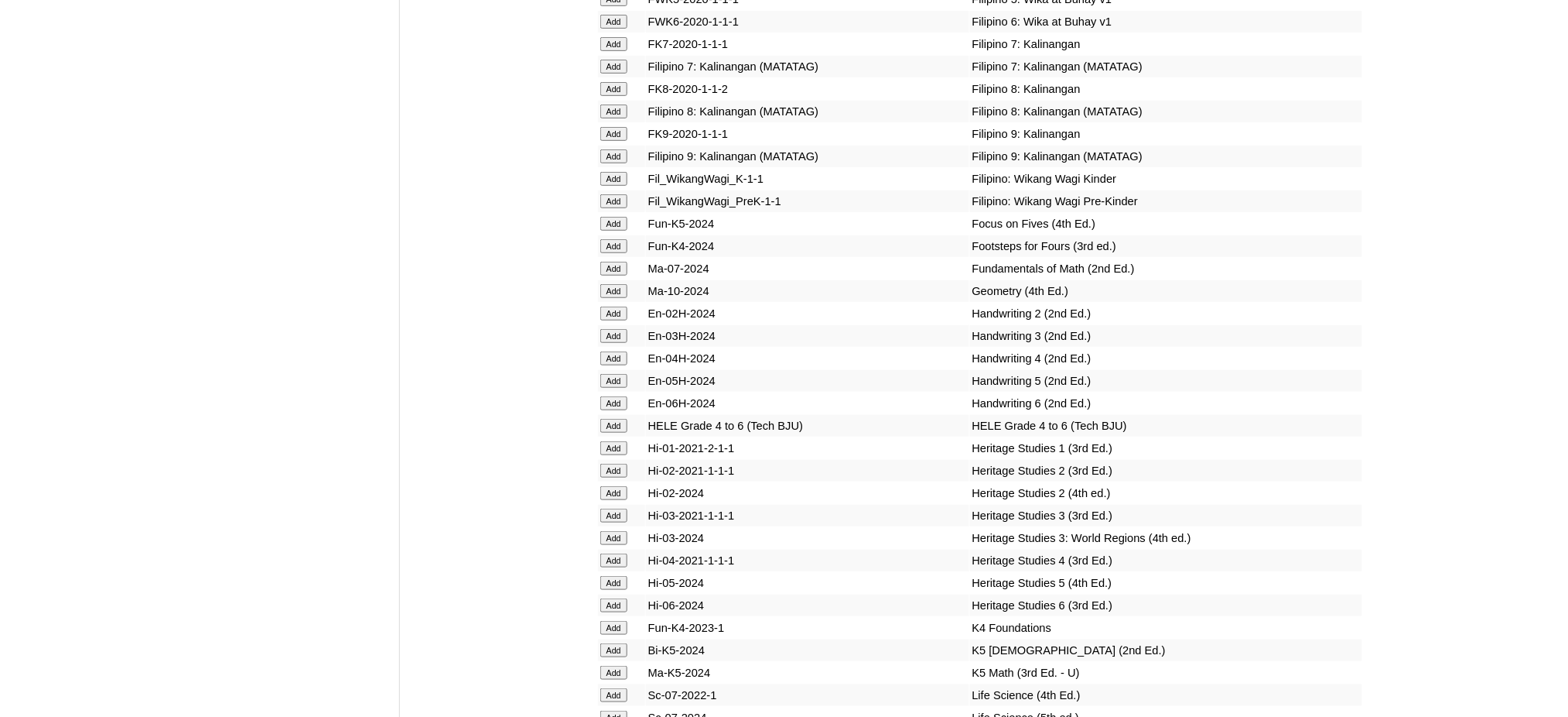
scroll to position [4644, 0]
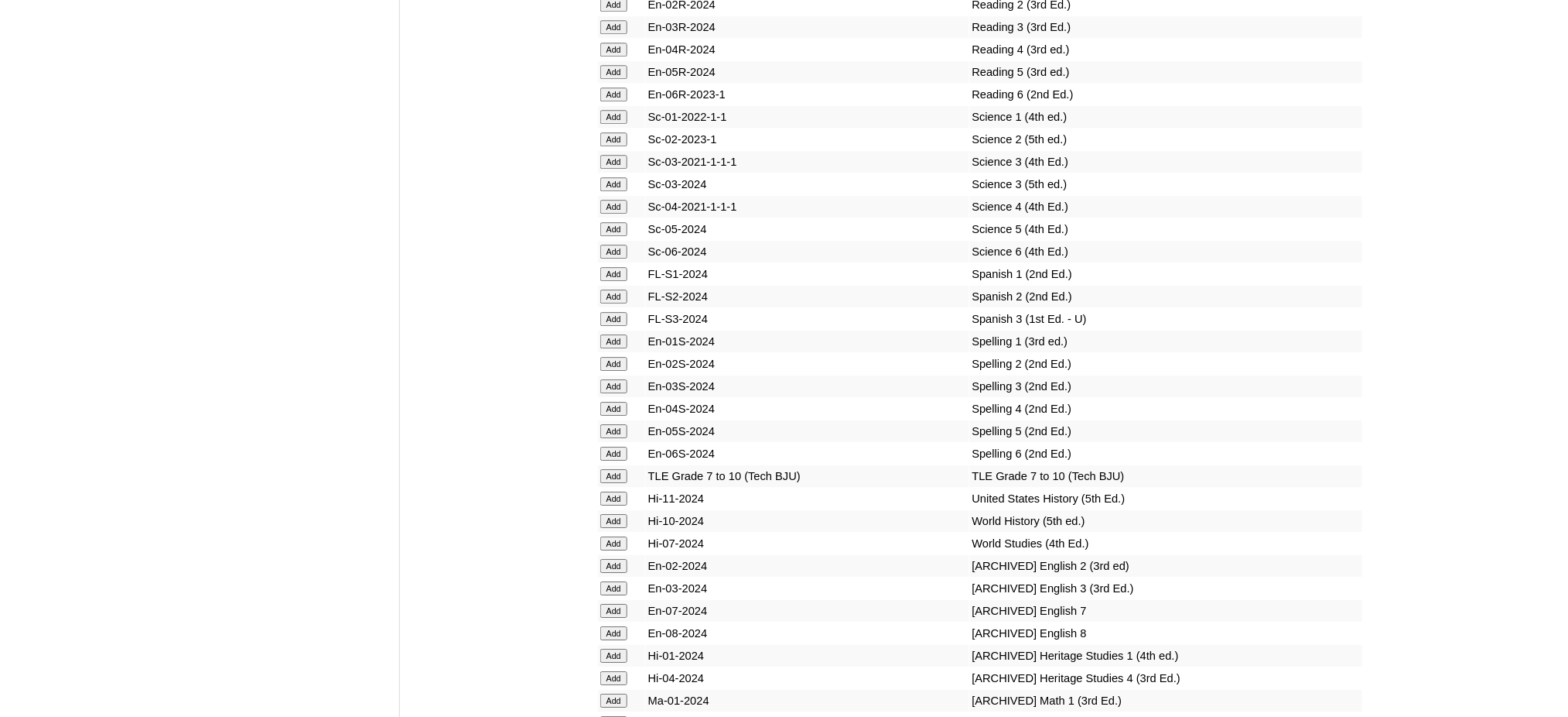
scroll to position [5883, 0]
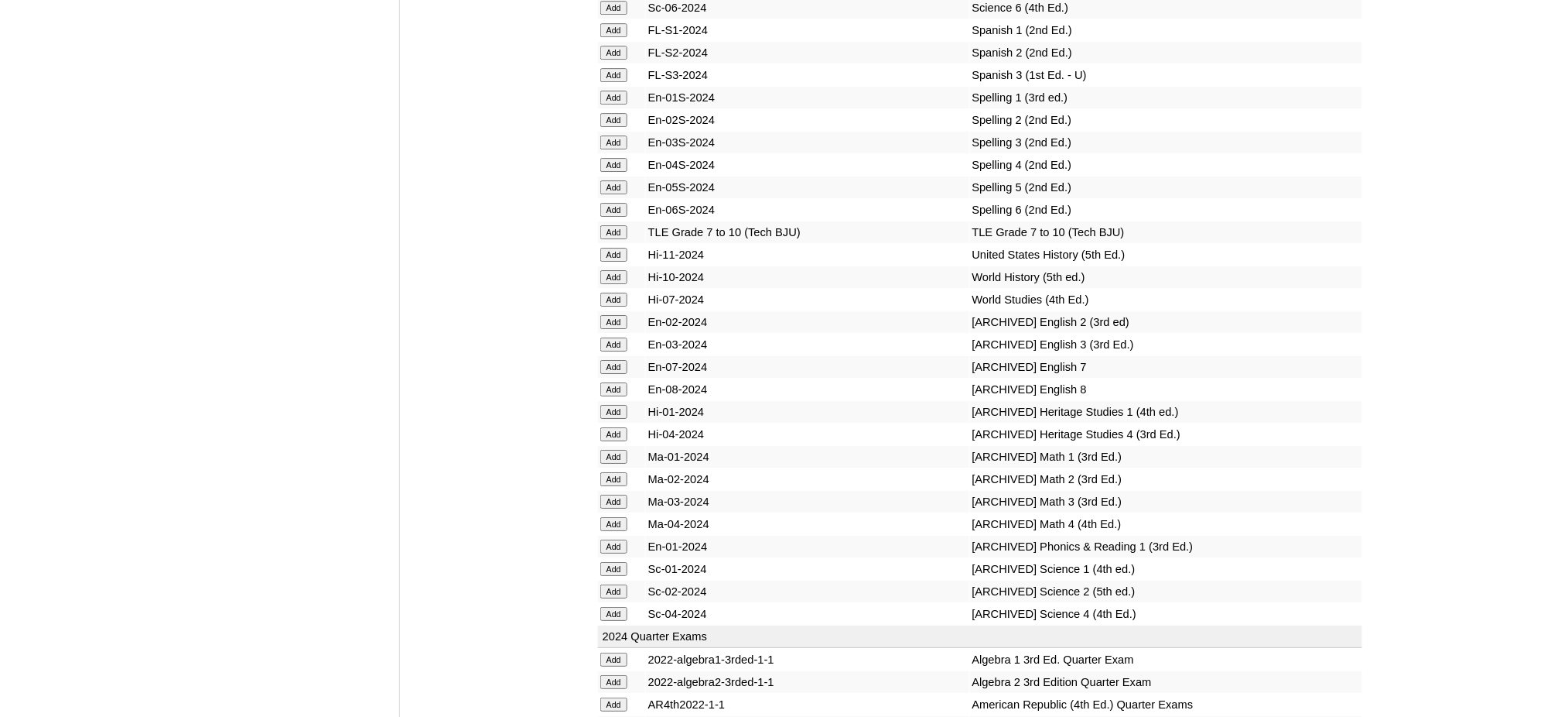
scroll to position [6089, 0]
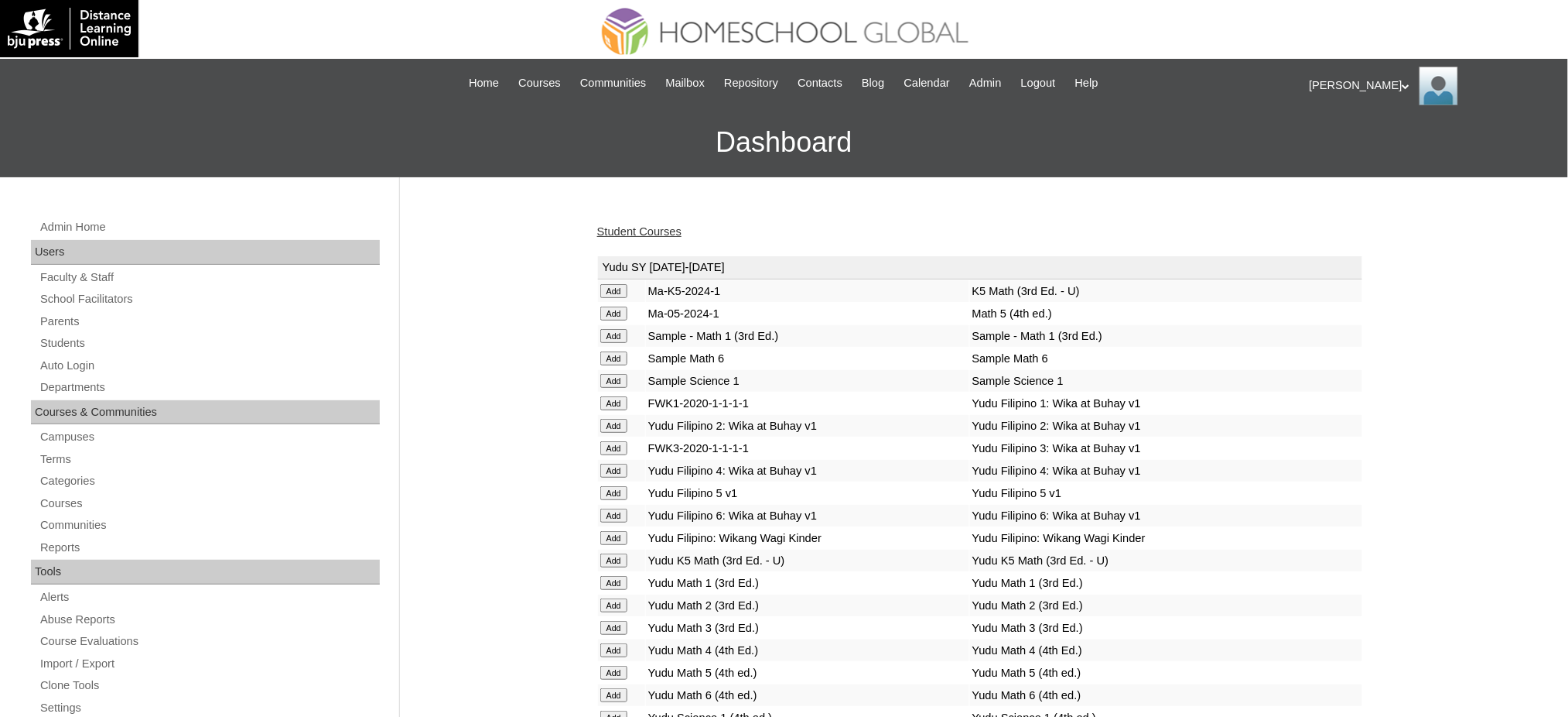
click at [637, 228] on link "Student Courses" at bounding box center [639, 231] width 84 height 13
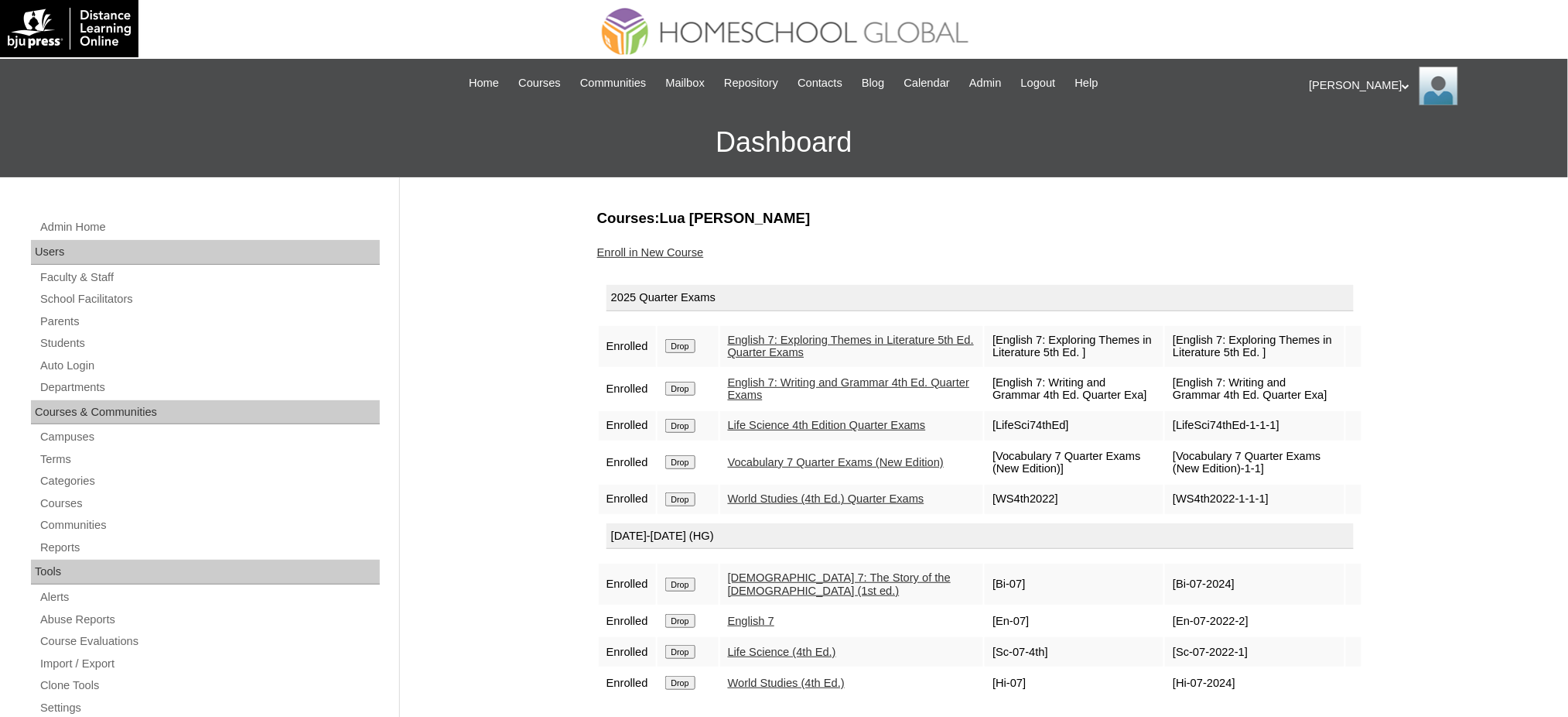
click at [661, 248] on link "Enroll in New Course" at bounding box center [650, 252] width 107 height 13
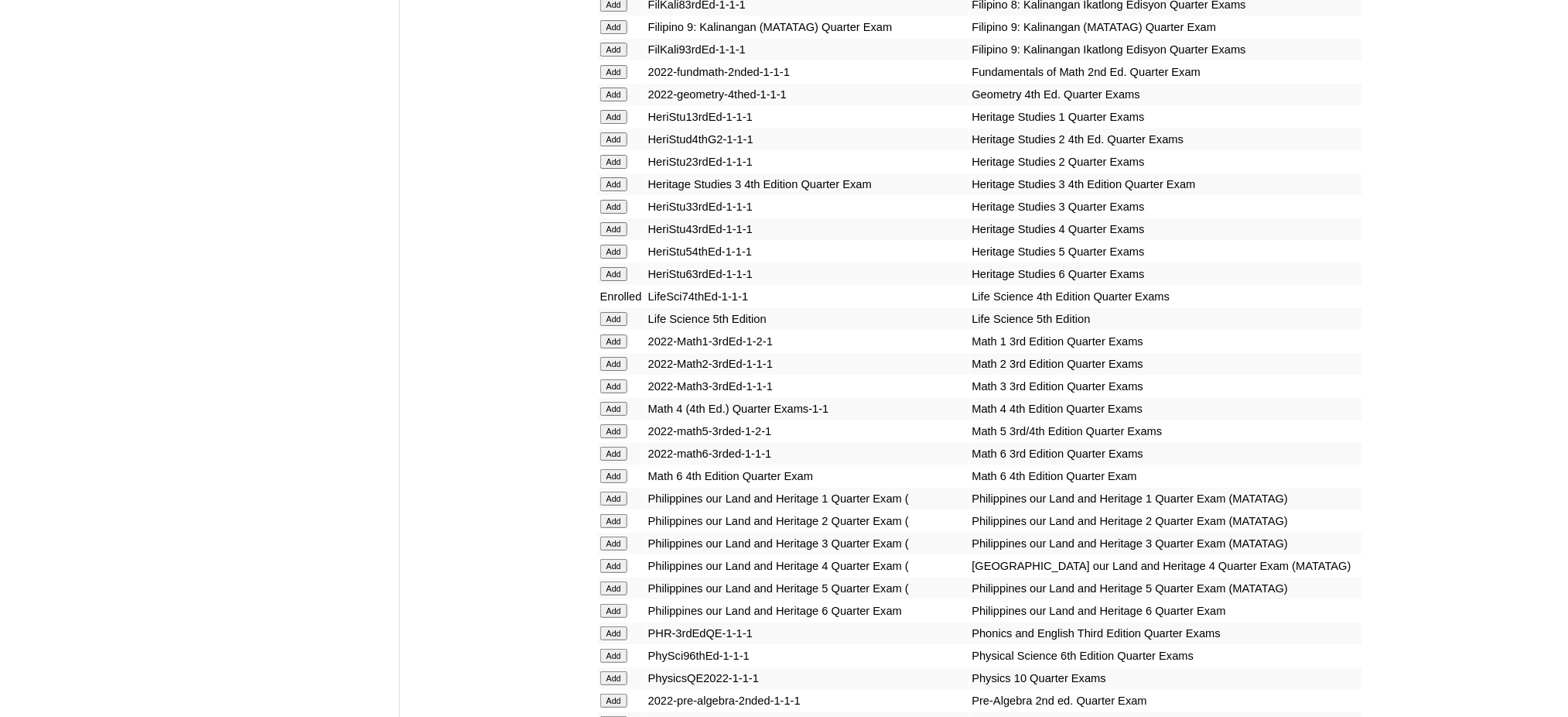
scroll to position [1857, 0]
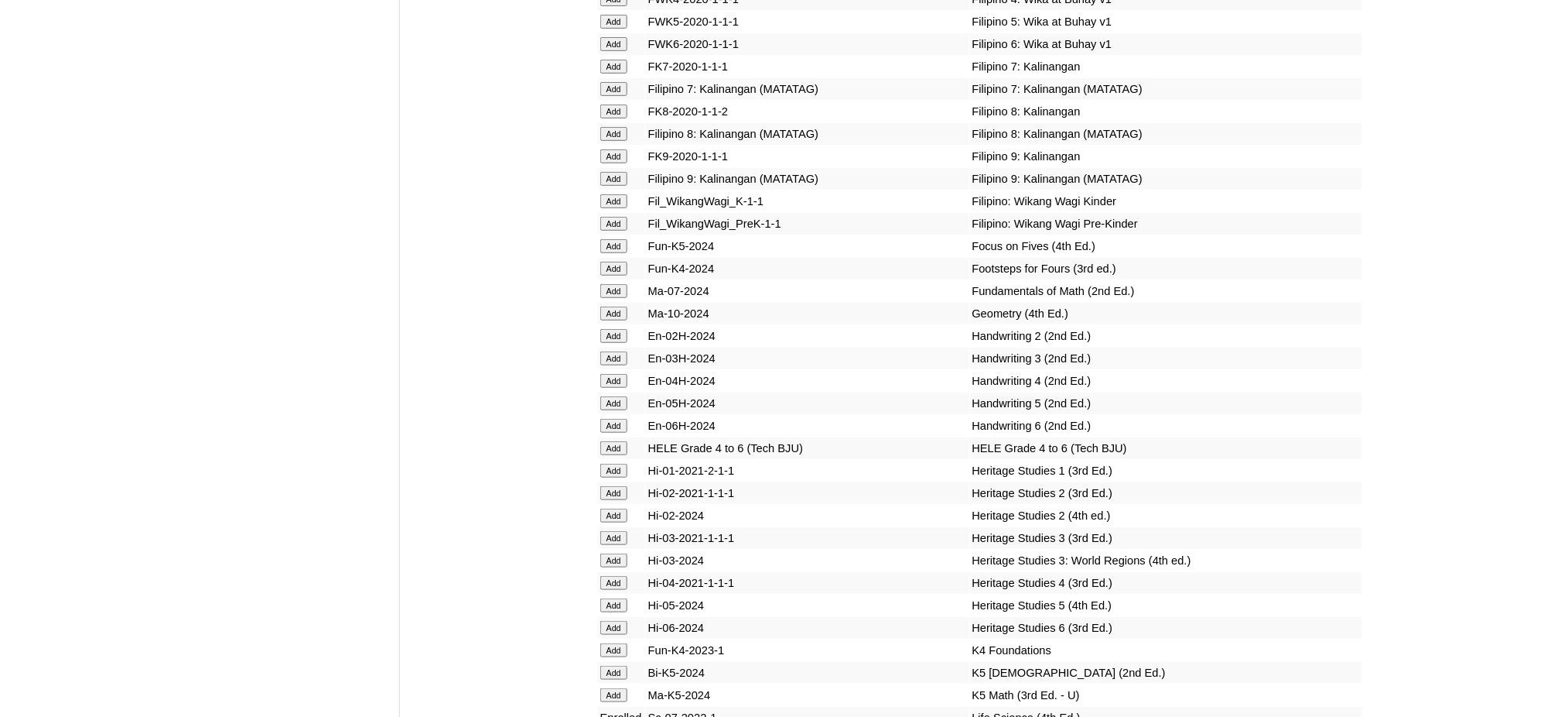
scroll to position [4540, 0]
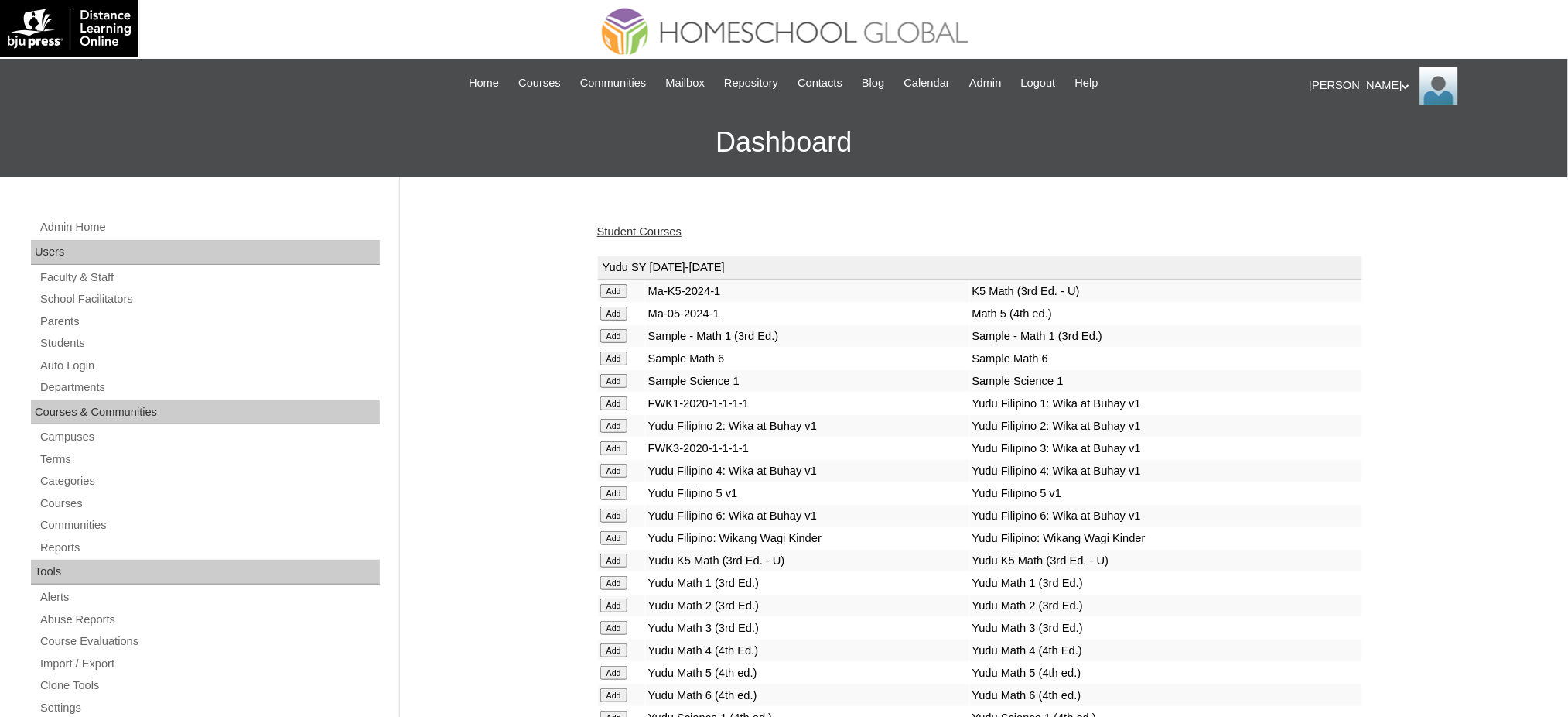
click at [619, 230] on link "Student Courses" at bounding box center [639, 231] width 84 height 13
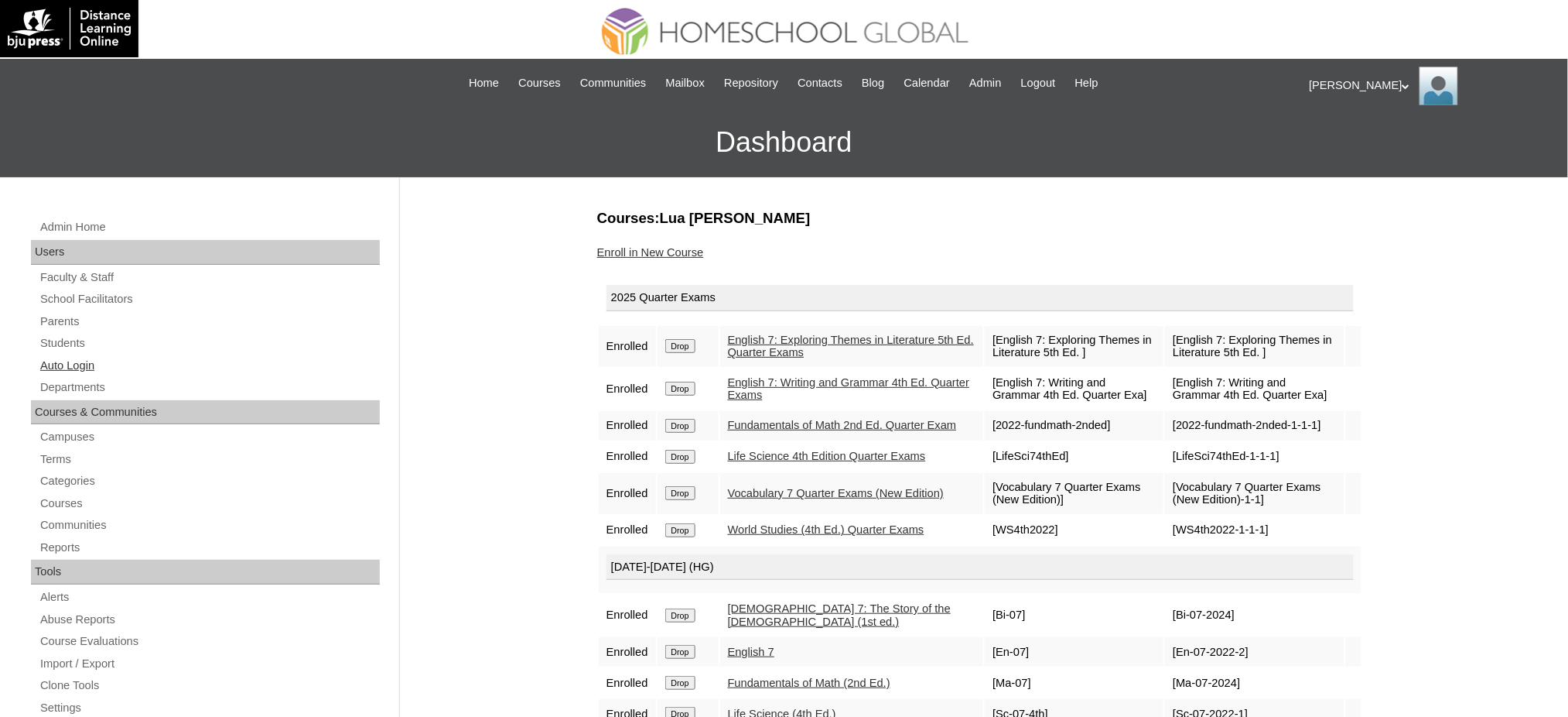
click at [78, 367] on link "Auto Login" at bounding box center [209, 365] width 341 height 20
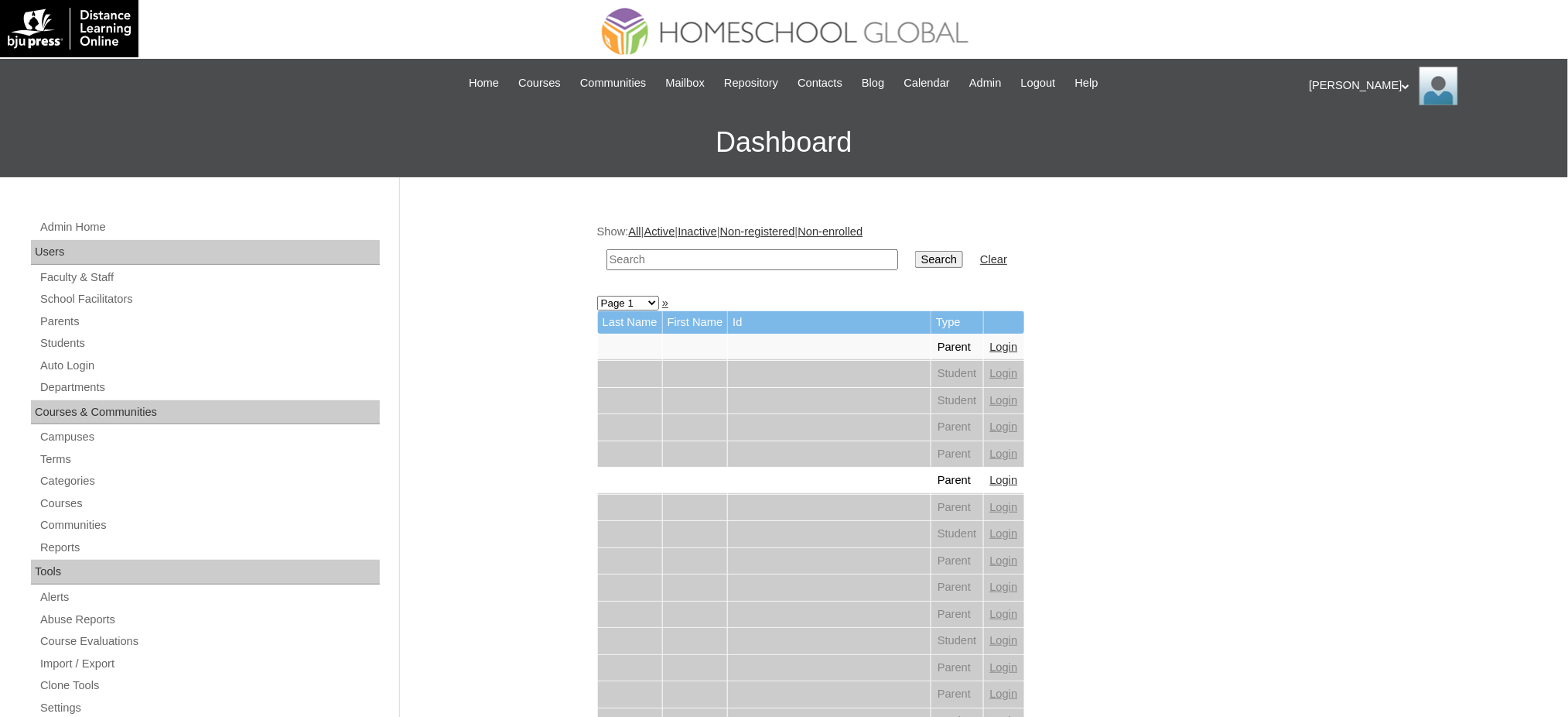
click at [716, 259] on input "text" at bounding box center [752, 259] width 292 height 20
paste input "Verano"
type input "Verano"
click at [915, 258] on input "Search" at bounding box center [939, 259] width 48 height 17
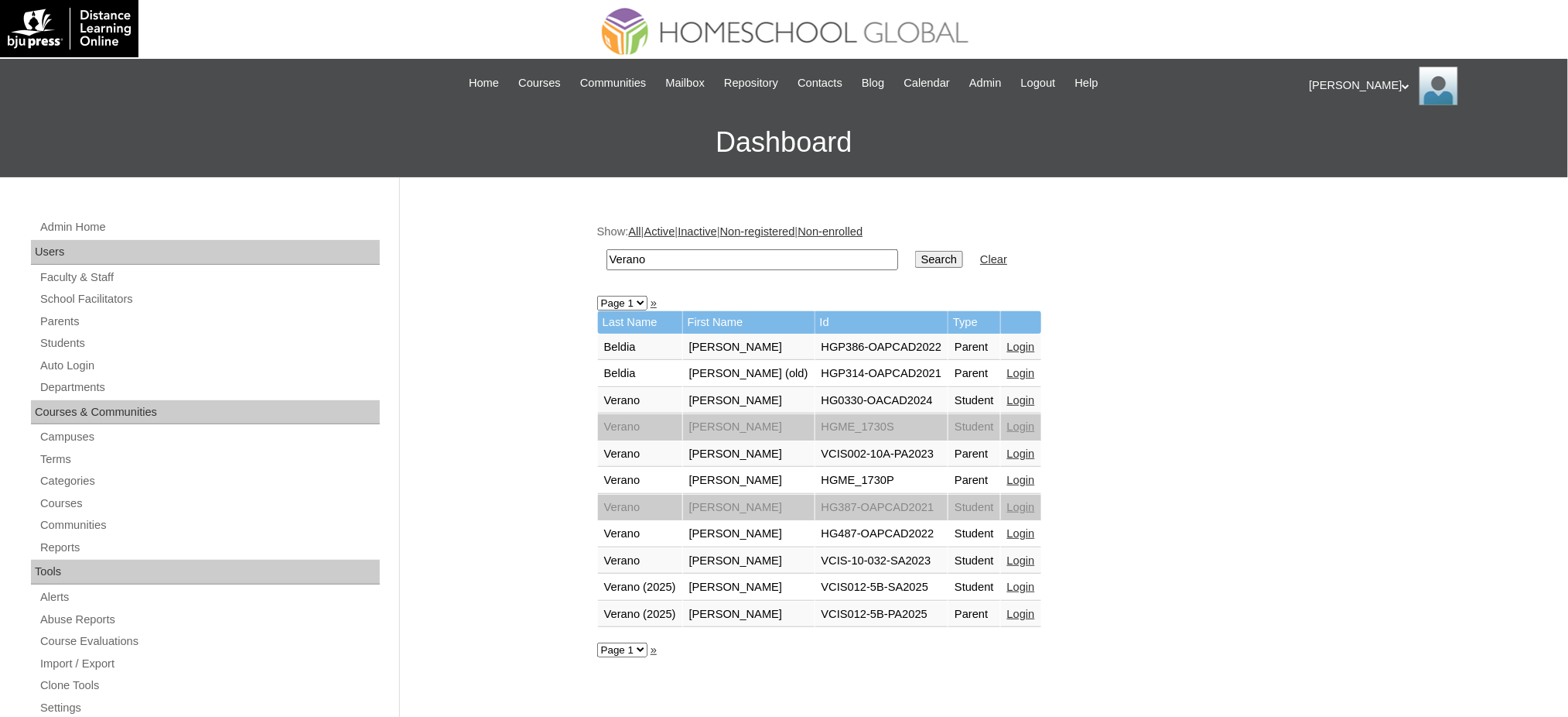
click at [724, 261] on input "Verano" at bounding box center [752, 259] width 292 height 20
paste input "[PERSON_NAME]"
type input "[PERSON_NAME]"
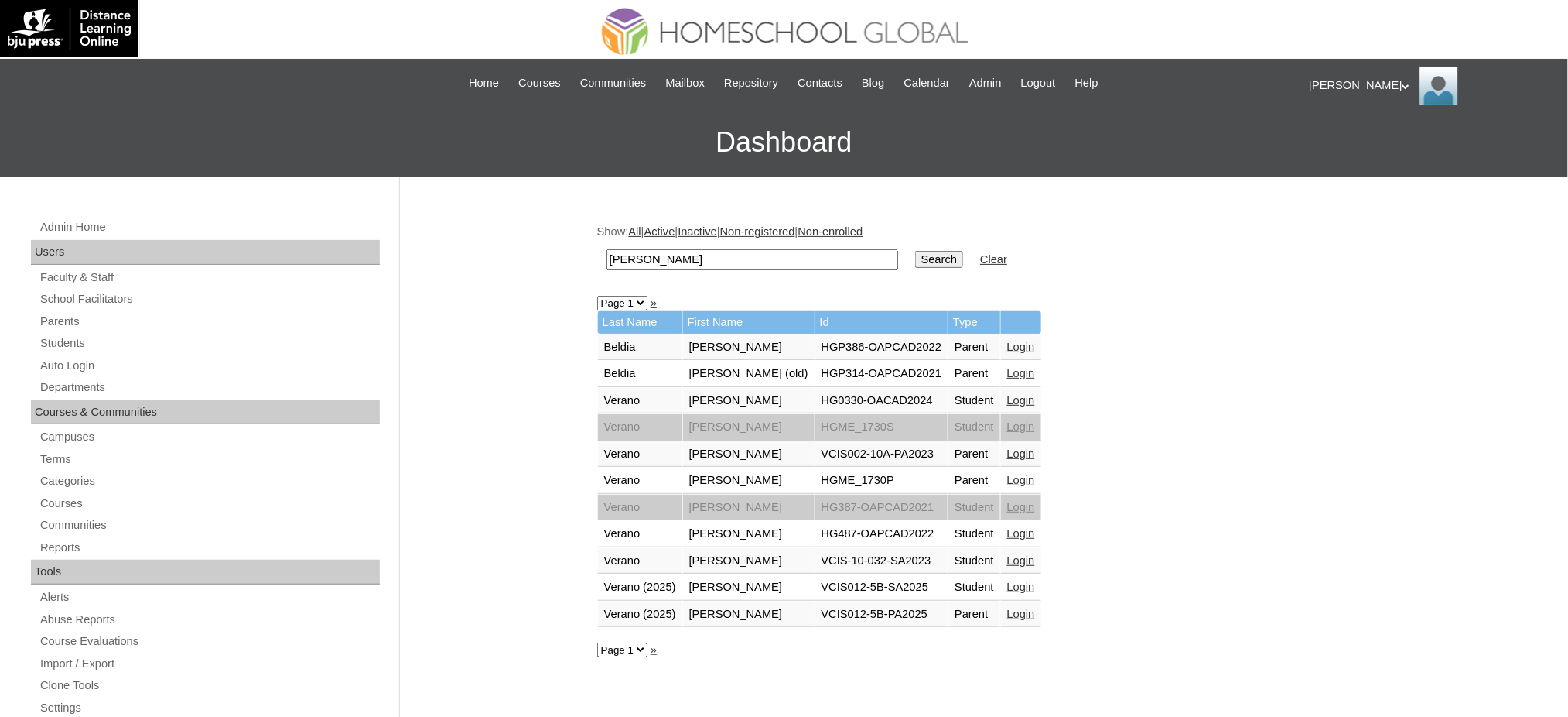
click at [915, 256] on input "Search" at bounding box center [939, 259] width 48 height 17
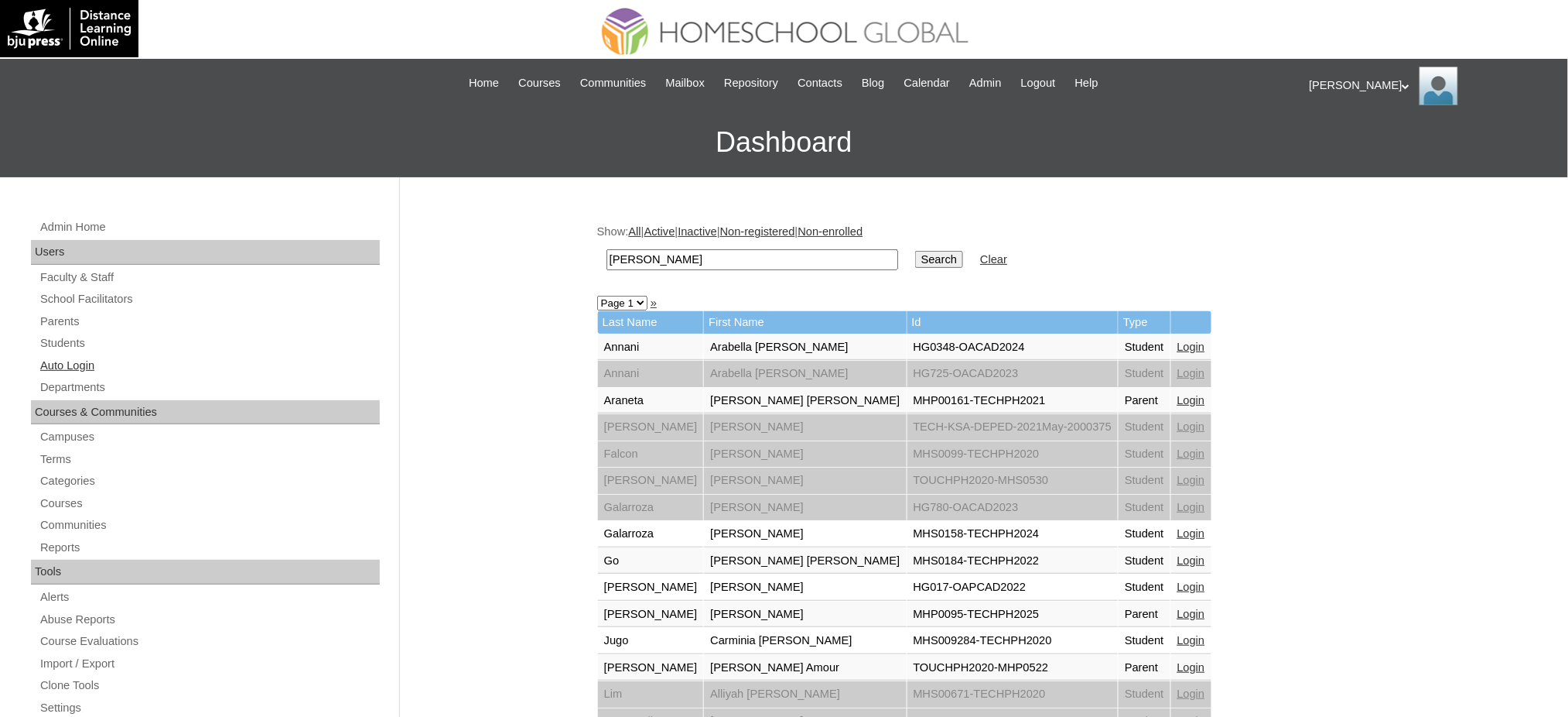
click at [67, 361] on link "Auto Login" at bounding box center [209, 365] width 341 height 20
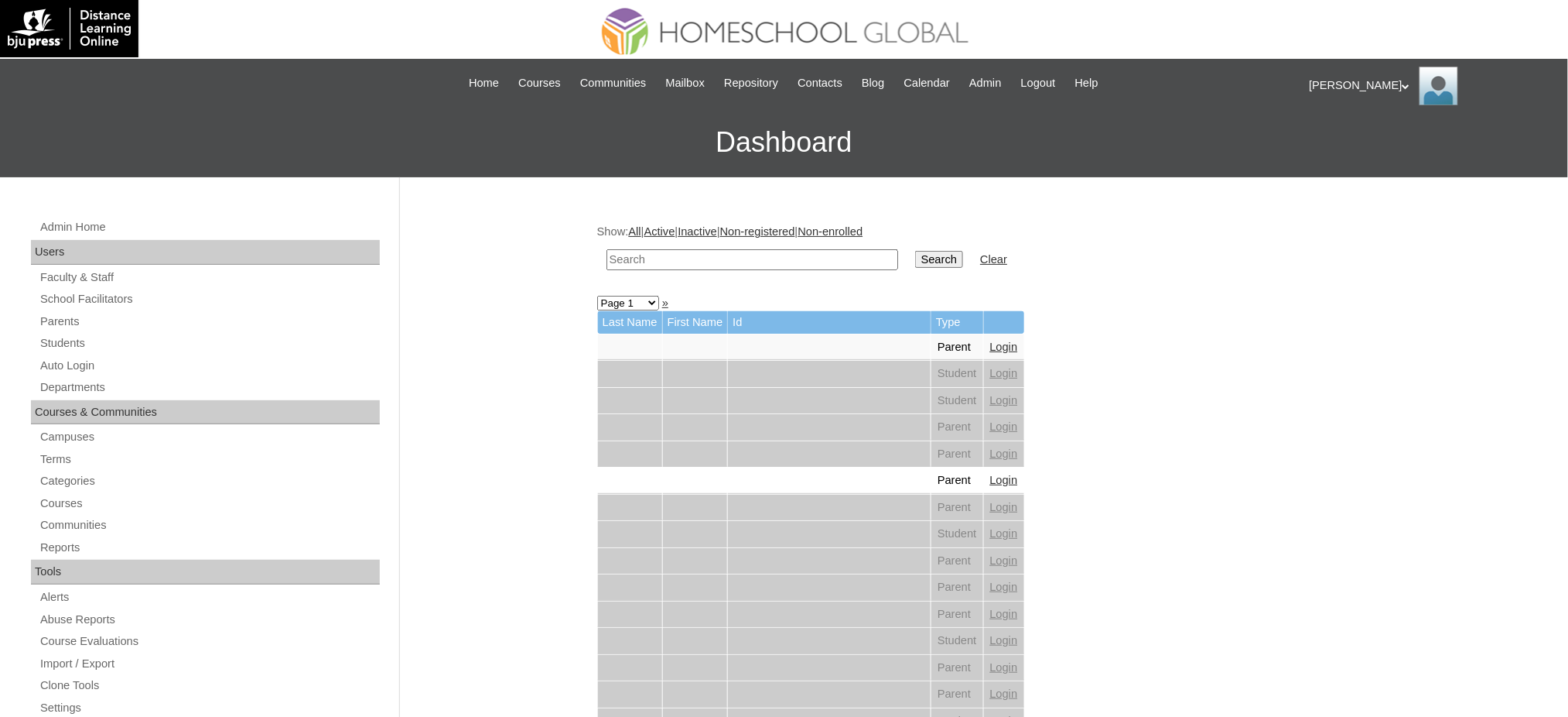
drag, startPoint x: 0, startPoint y: 0, endPoint x: 746, endPoint y: 257, distance: 789.0
click at [743, 257] on input "text" at bounding box center [752, 259] width 292 height 20
paste input "[PERSON_NAME]"
type input "[PERSON_NAME]"
click at [915, 259] on input "Search" at bounding box center [939, 259] width 48 height 17
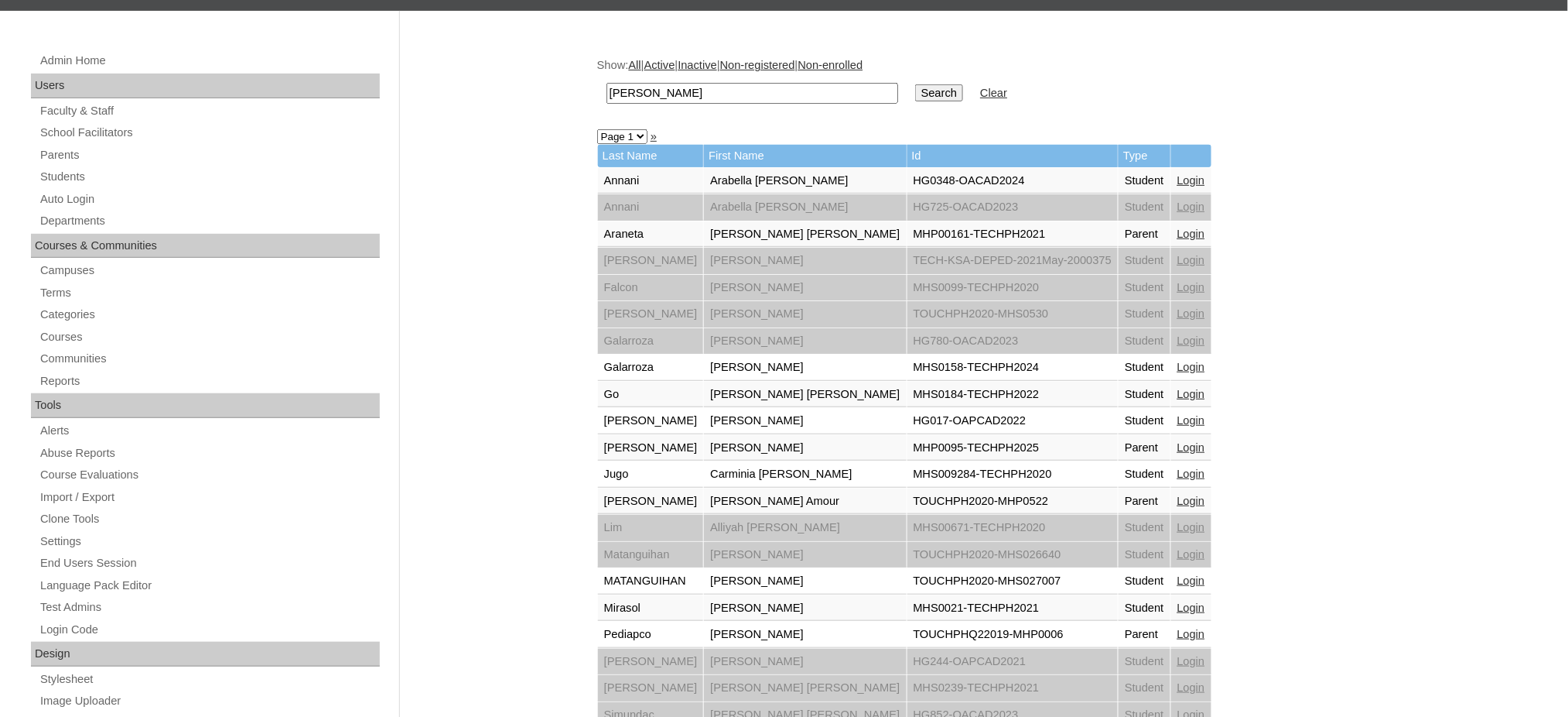
scroll to position [206, 0]
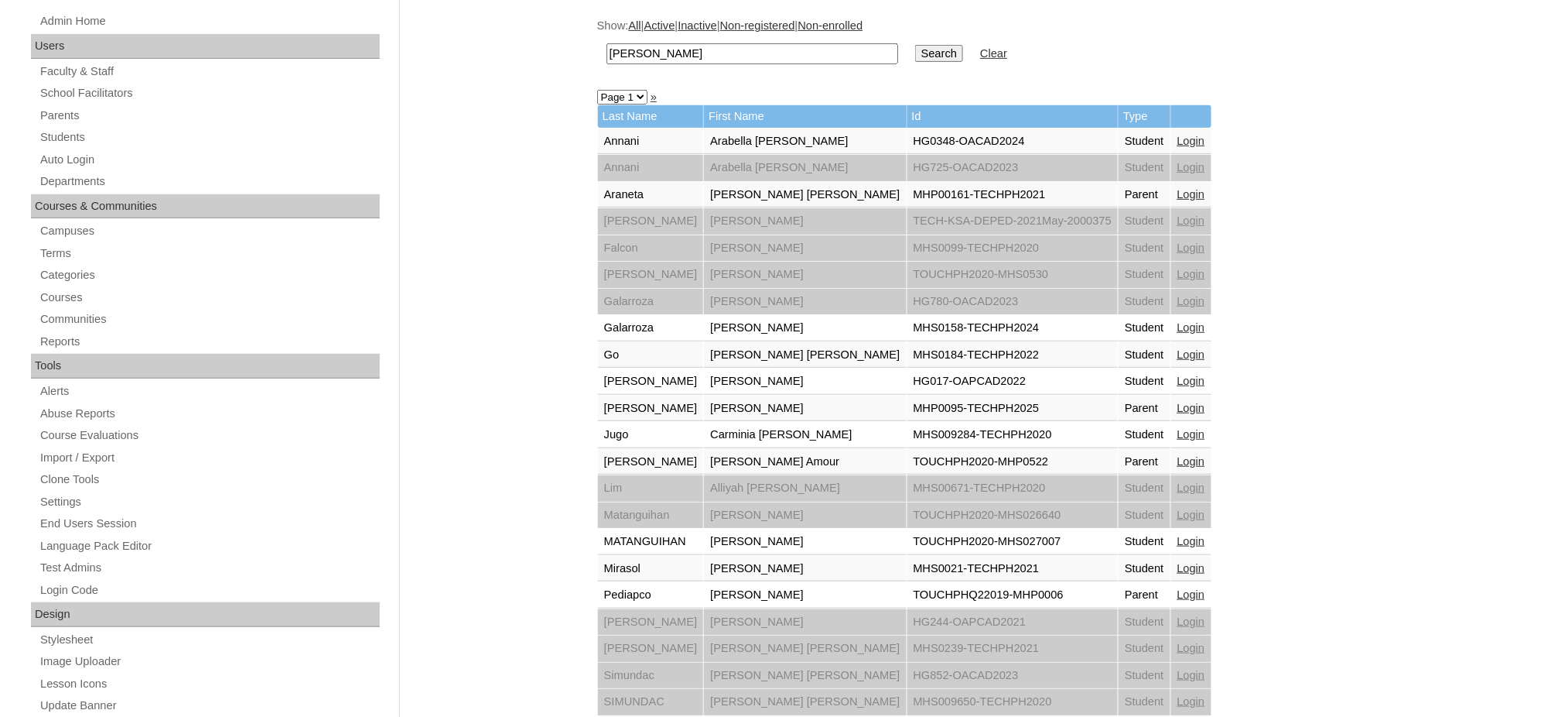
click at [1177, 321] on link "Login" at bounding box center [1191, 327] width 28 height 13
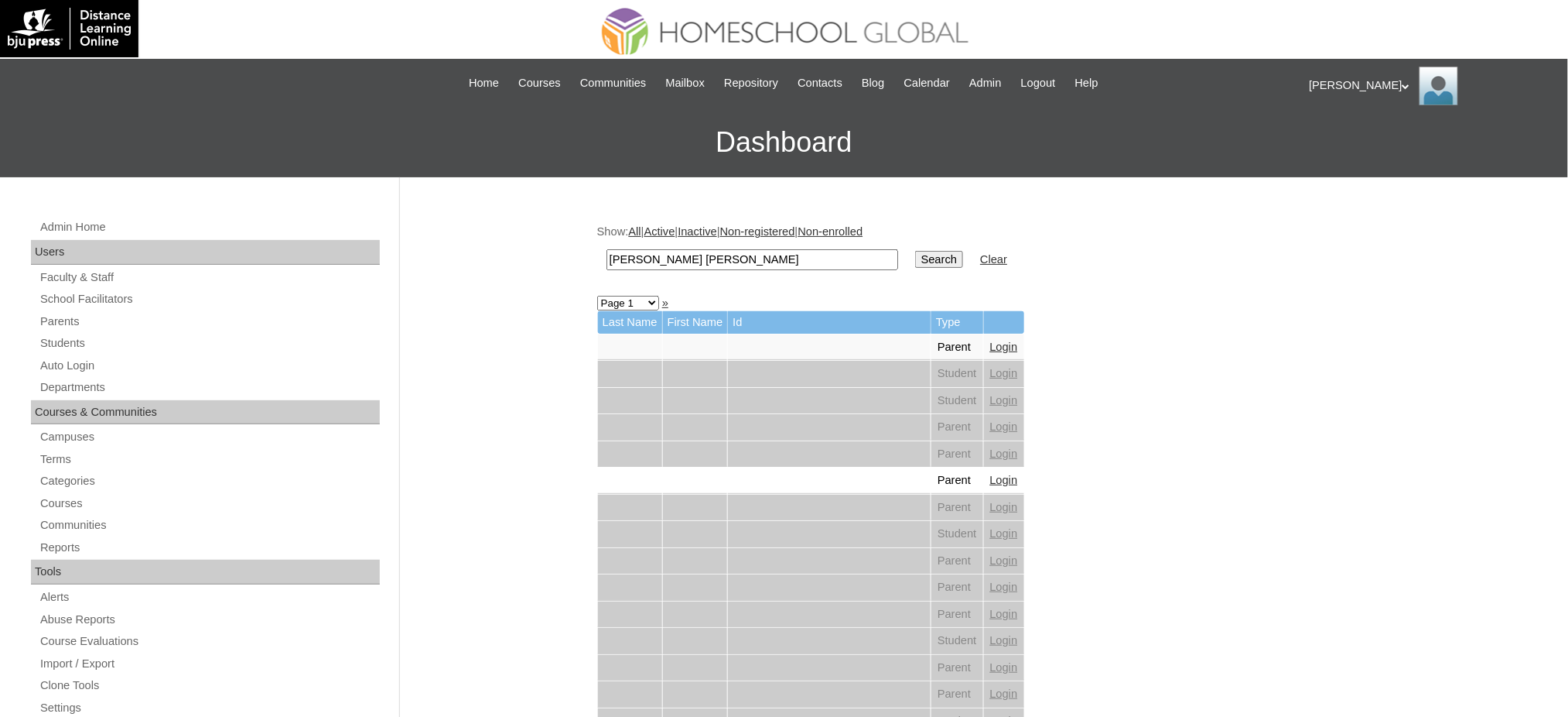
type input "[PERSON_NAME] [PERSON_NAME]"
click at [915, 251] on input "Search" at bounding box center [939, 259] width 48 height 17
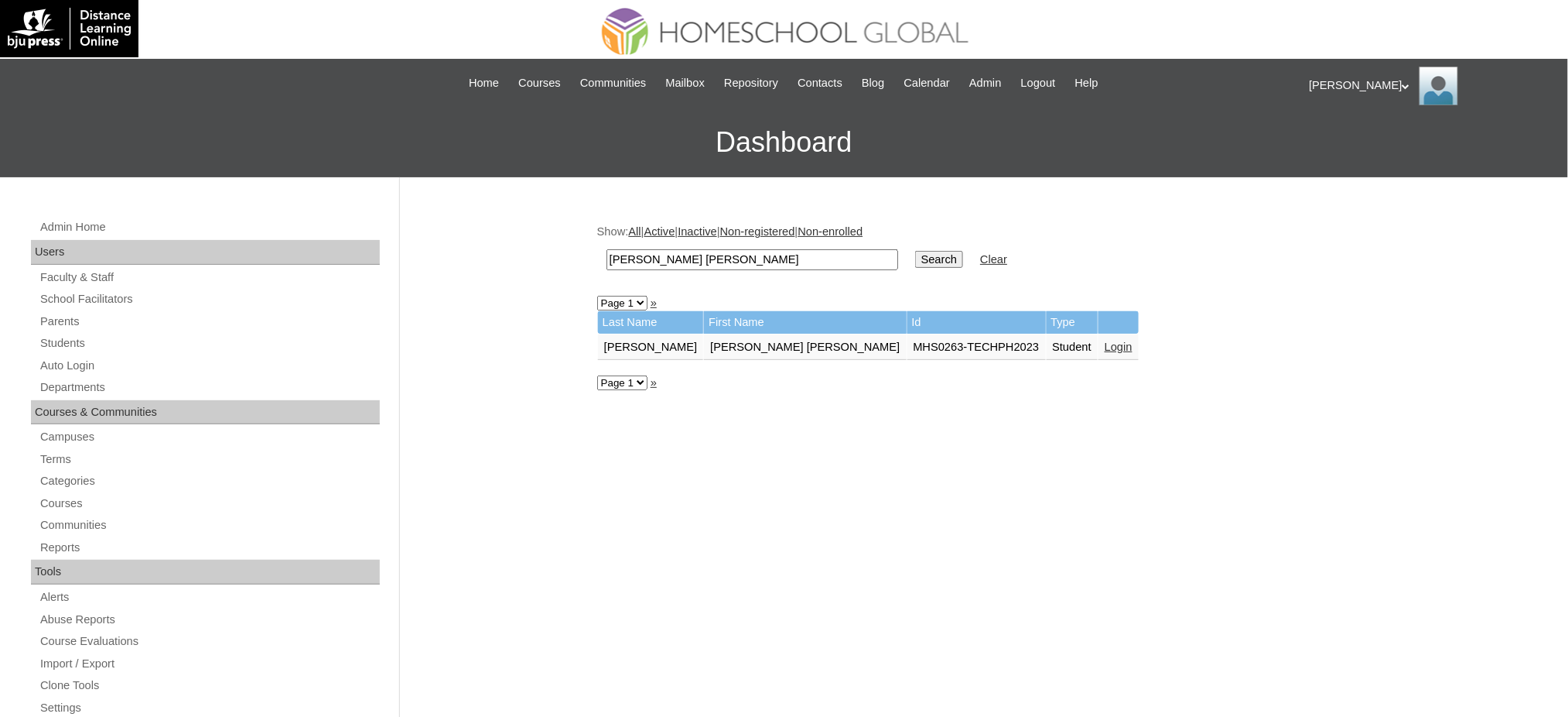
click at [1105, 345] on link "Login" at bounding box center [1118, 347] width 28 height 13
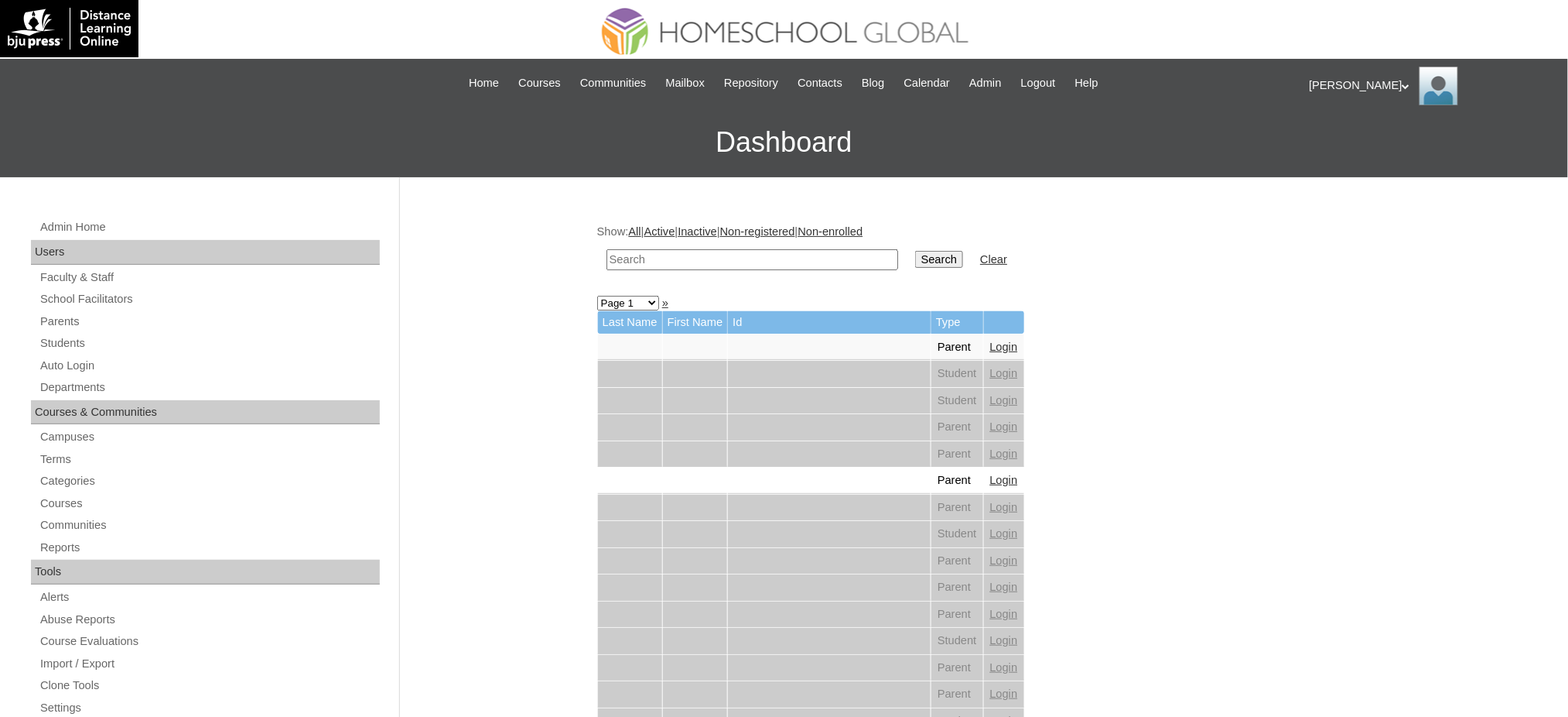
drag, startPoint x: 793, startPoint y: 254, endPoint x: 825, endPoint y: 248, distance: 32.6
click at [793, 254] on input "text" at bounding box center [752, 259] width 292 height 20
paste input "Ceana Ja'aziel"
type input "Ceana Ja'aziel"
click at [915, 259] on input "Search" at bounding box center [939, 259] width 48 height 17
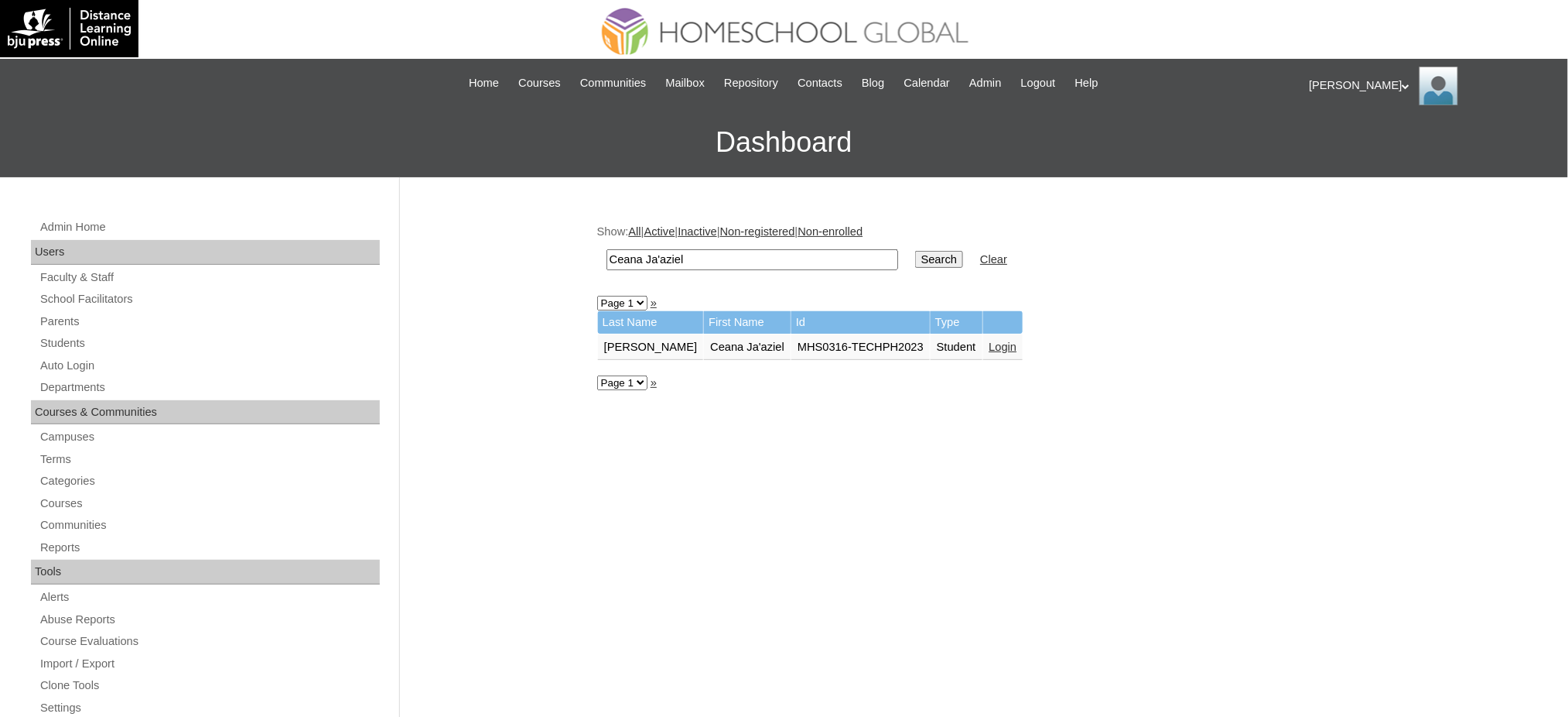
click at [990, 345] on link "Login" at bounding box center [1003, 347] width 28 height 13
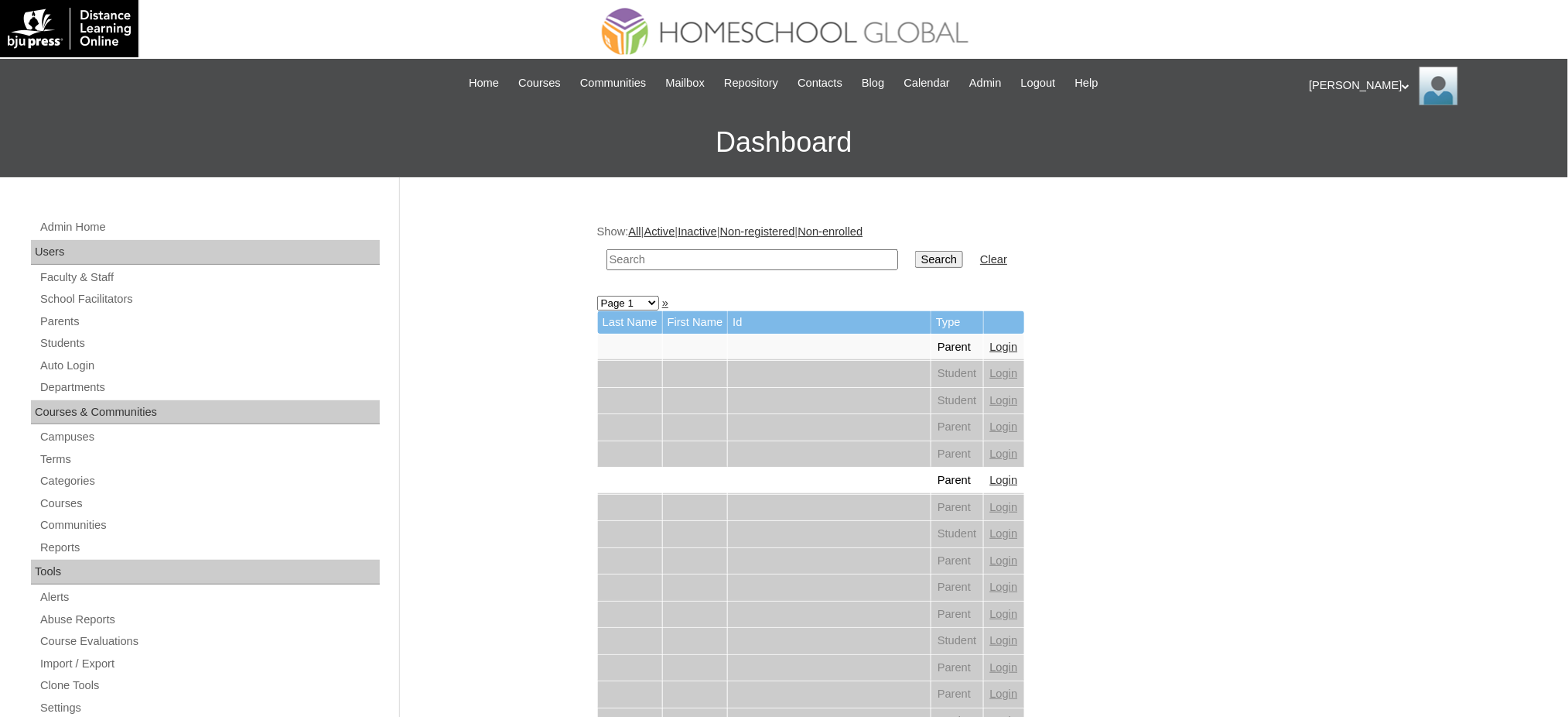
drag, startPoint x: 0, startPoint y: 0, endPoint x: 726, endPoint y: 259, distance: 770.8
click at [726, 259] on input "text" at bounding box center [752, 259] width 292 height 20
paste input "Annaiah Danielle"
type input "Annaiah Danielle"
click at [915, 252] on input "Search" at bounding box center [939, 259] width 48 height 17
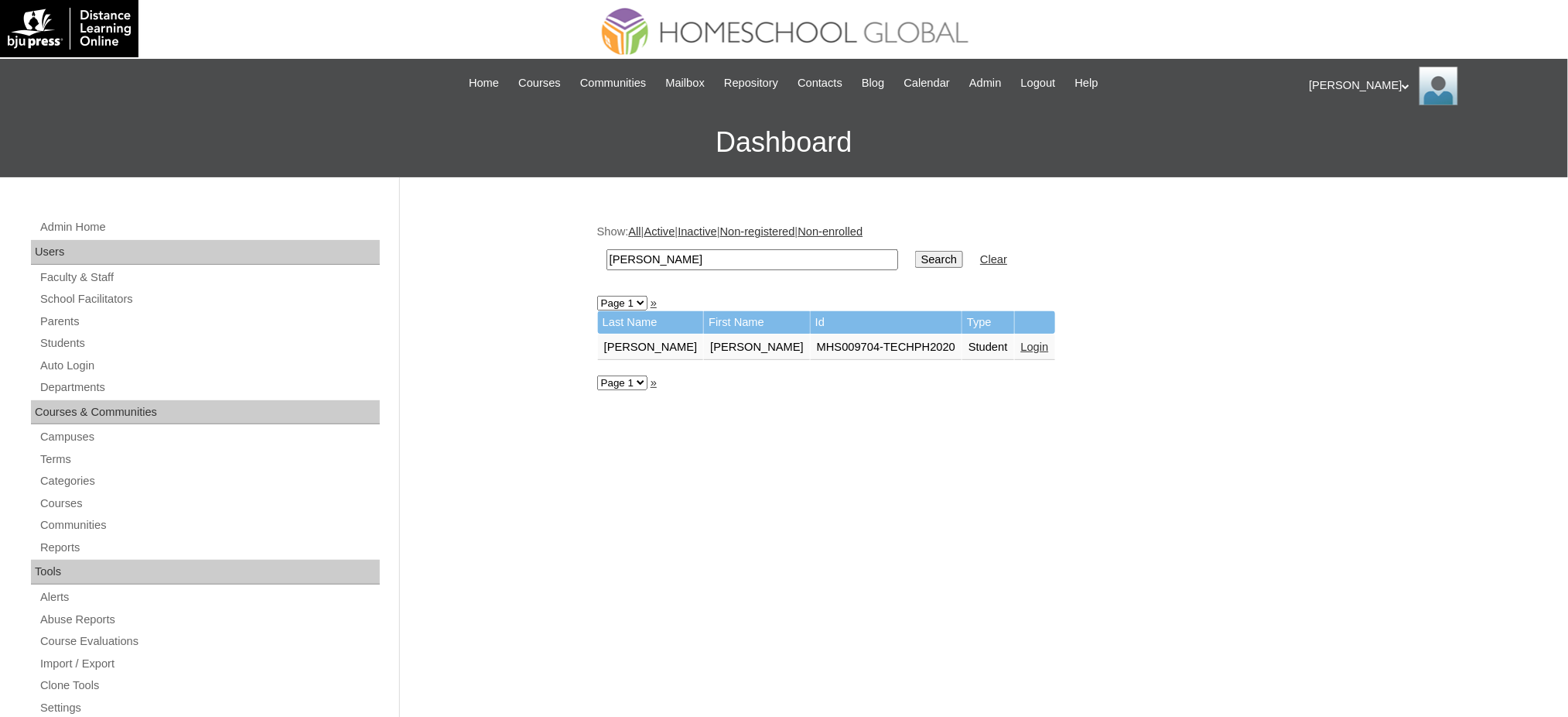
click at [1021, 341] on link "Login" at bounding box center [1035, 347] width 28 height 13
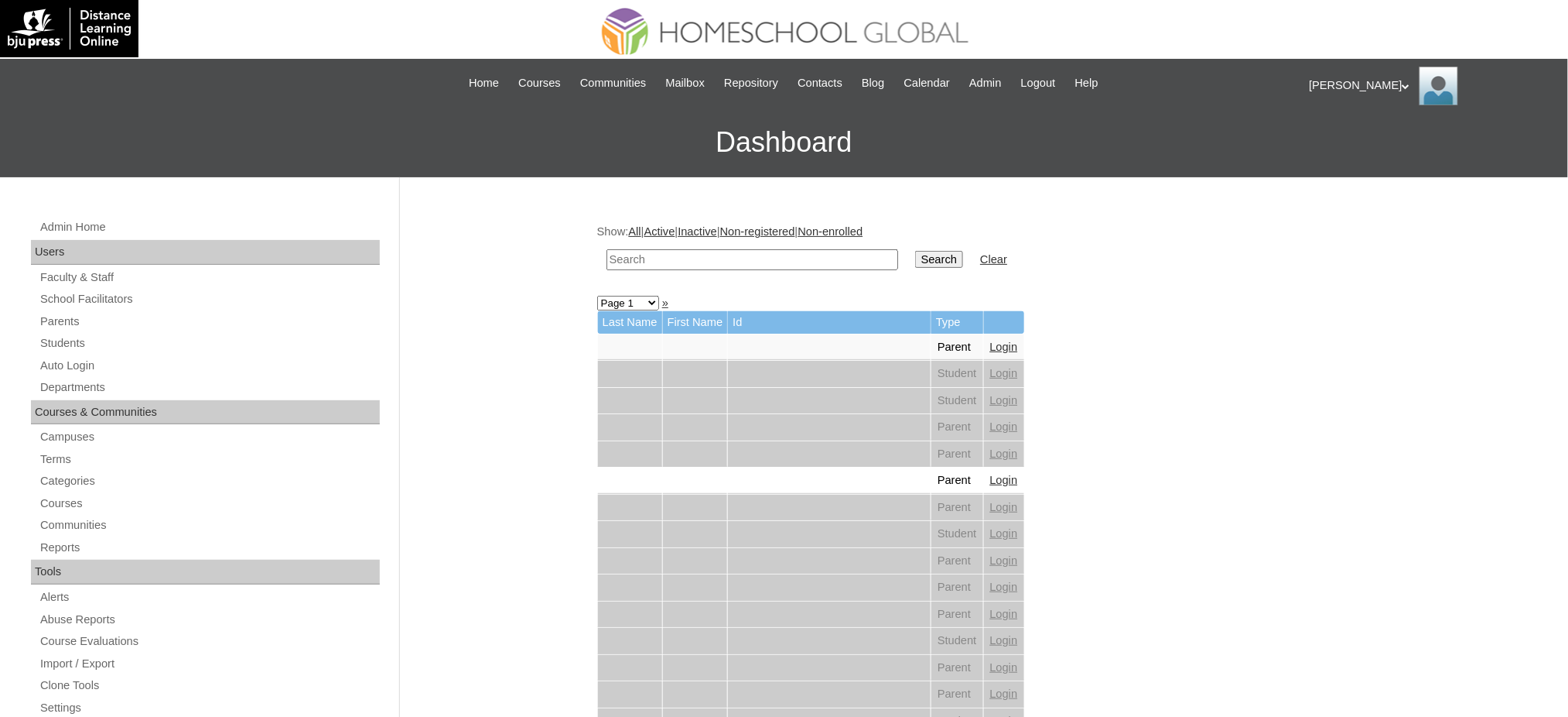
drag, startPoint x: 0, startPoint y: 0, endPoint x: 784, endPoint y: 254, distance: 824.1
click at [784, 254] on input "text" at bounding box center [752, 259] width 292 height 20
drag, startPoint x: 784, startPoint y: 254, endPoint x: 776, endPoint y: 258, distance: 8.9
paste input "Levi Tobias"
type input "Levi Tobias"
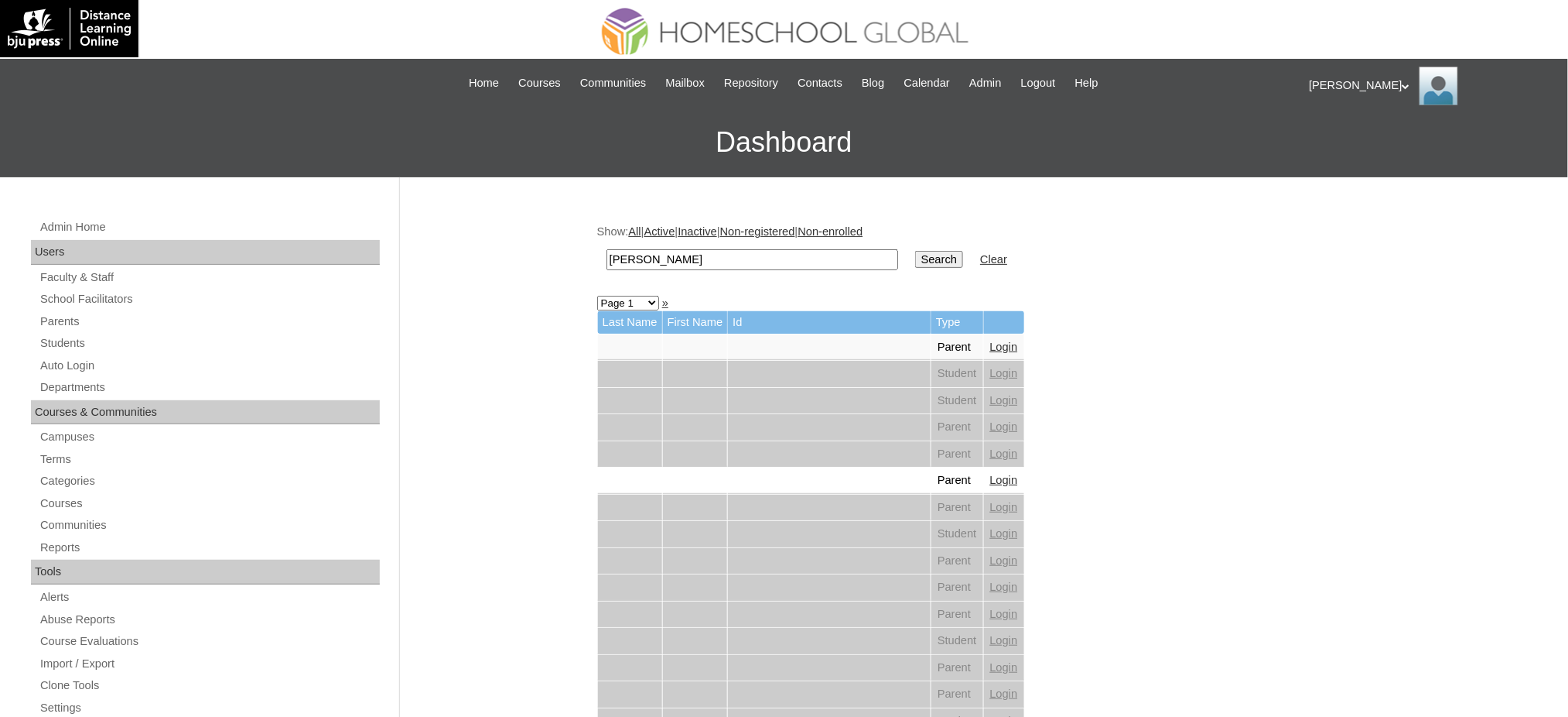
click at [915, 259] on input "Search" at bounding box center [939, 259] width 48 height 17
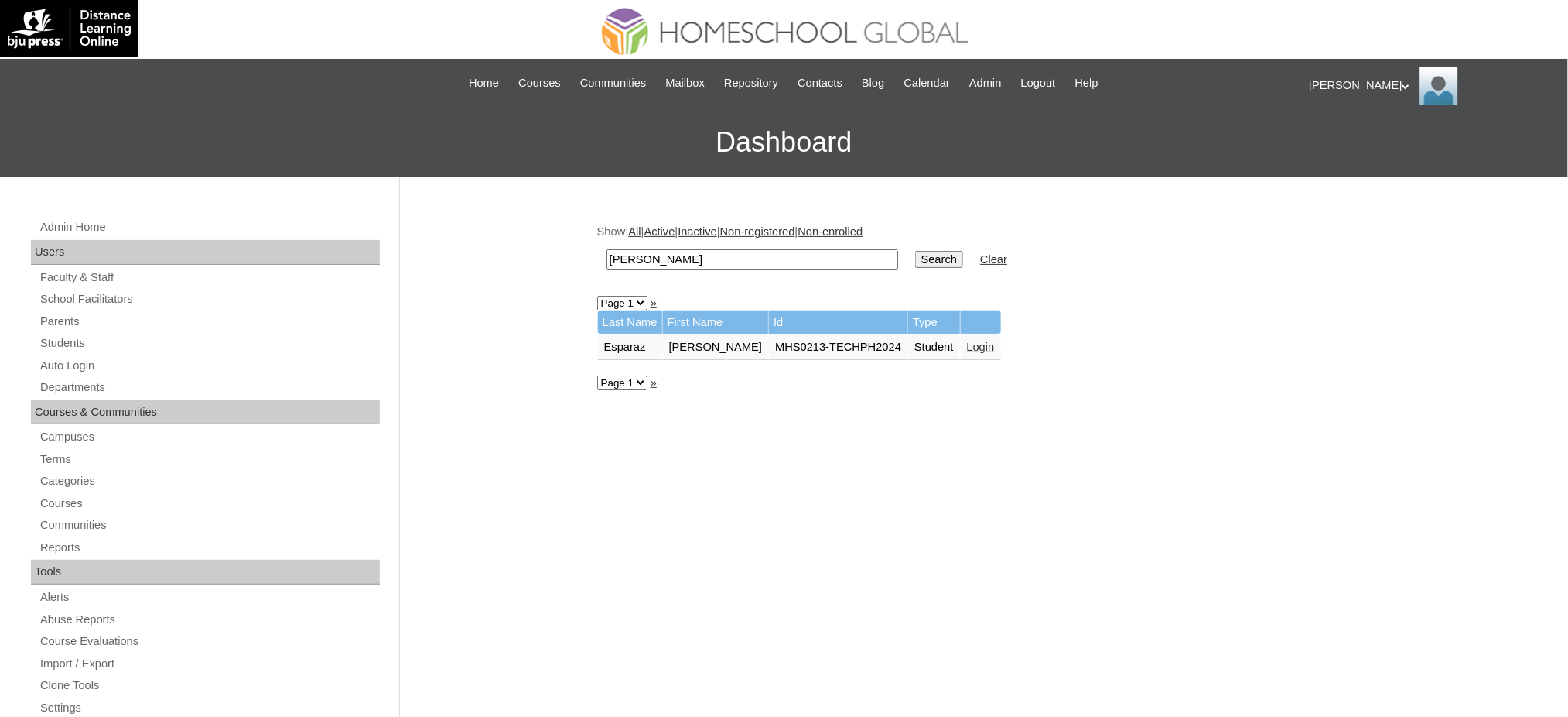
click at [967, 341] on link "Login" at bounding box center [980, 347] width 28 height 13
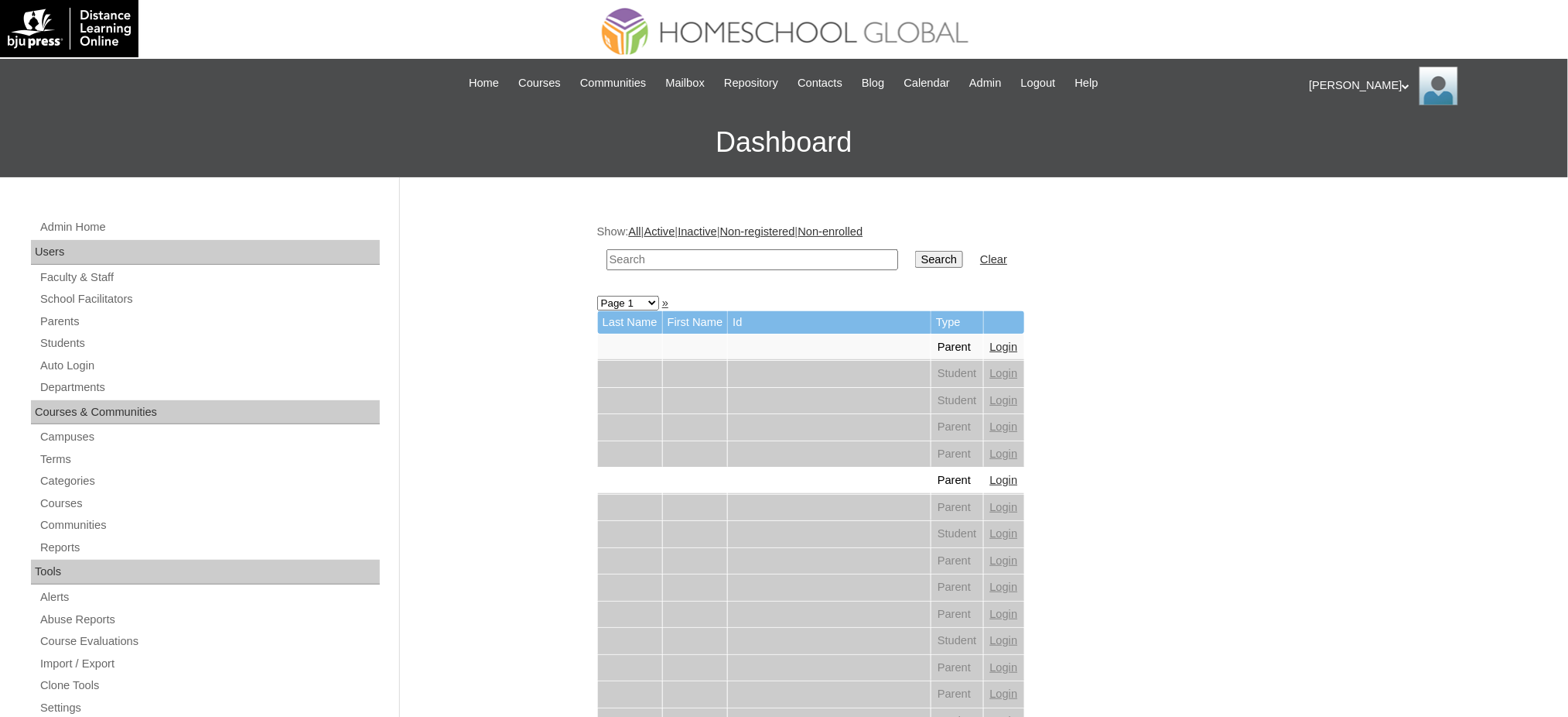
click at [727, 256] on input "text" at bounding box center [752, 259] width 292 height 20
paste input "[PERSON_NAME]"
type input "[PERSON_NAME]"
click at [915, 258] on input "Search" at bounding box center [939, 259] width 48 height 17
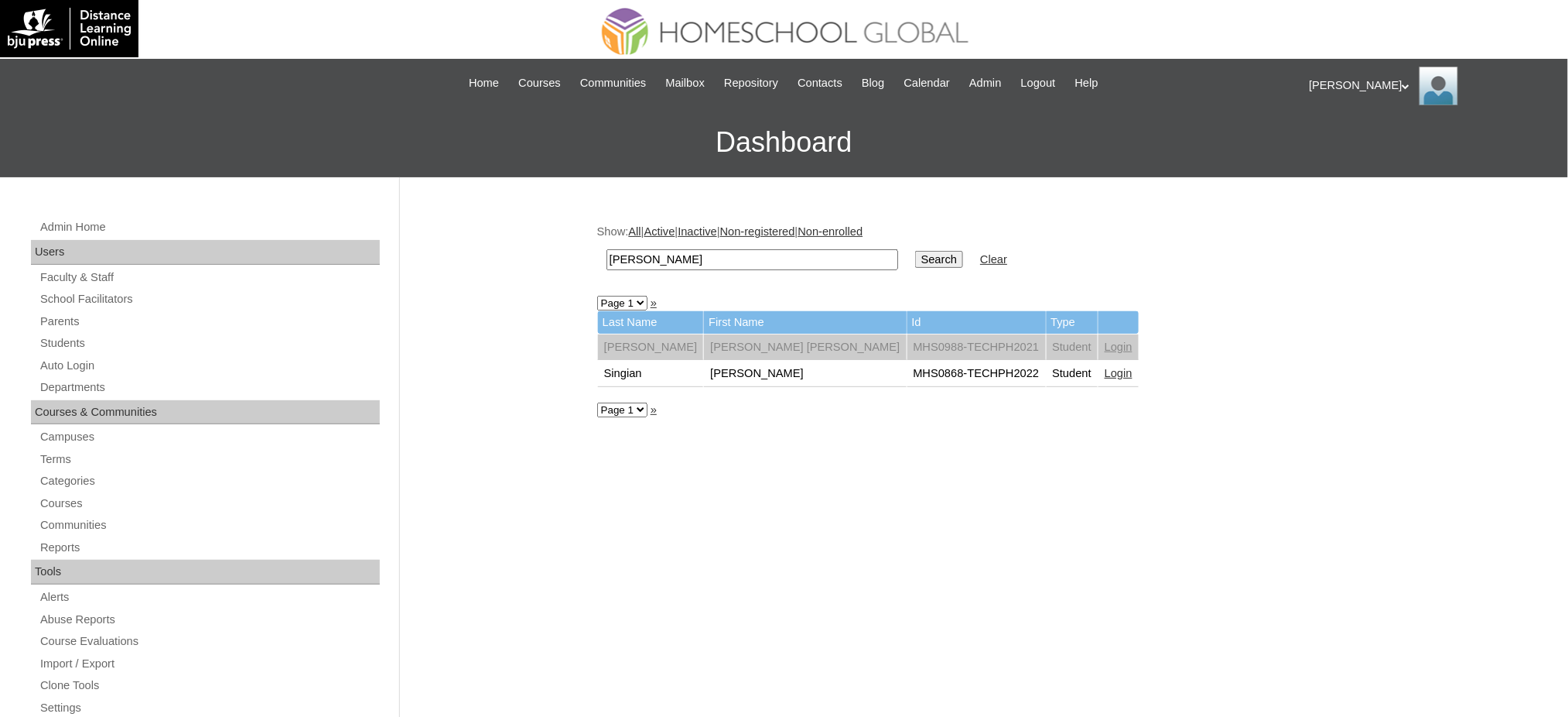
click at [1105, 368] on link "Login" at bounding box center [1118, 373] width 28 height 13
